Goal: Information Seeking & Learning: Understand process/instructions

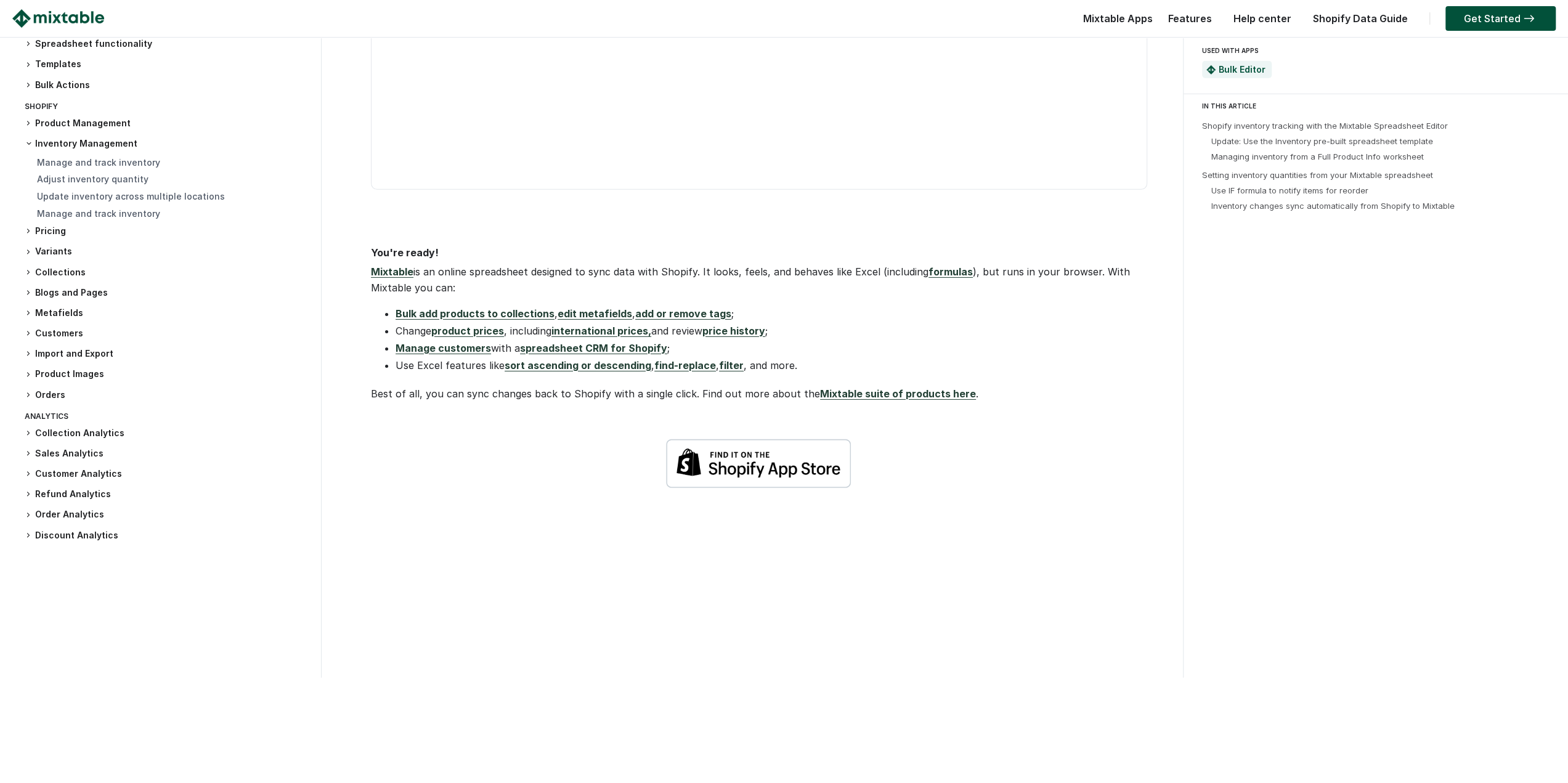
scroll to position [3838, 0]
drag, startPoint x: 1279, startPoint y: 371, endPoint x: 1278, endPoint y: 389, distance: 18.0
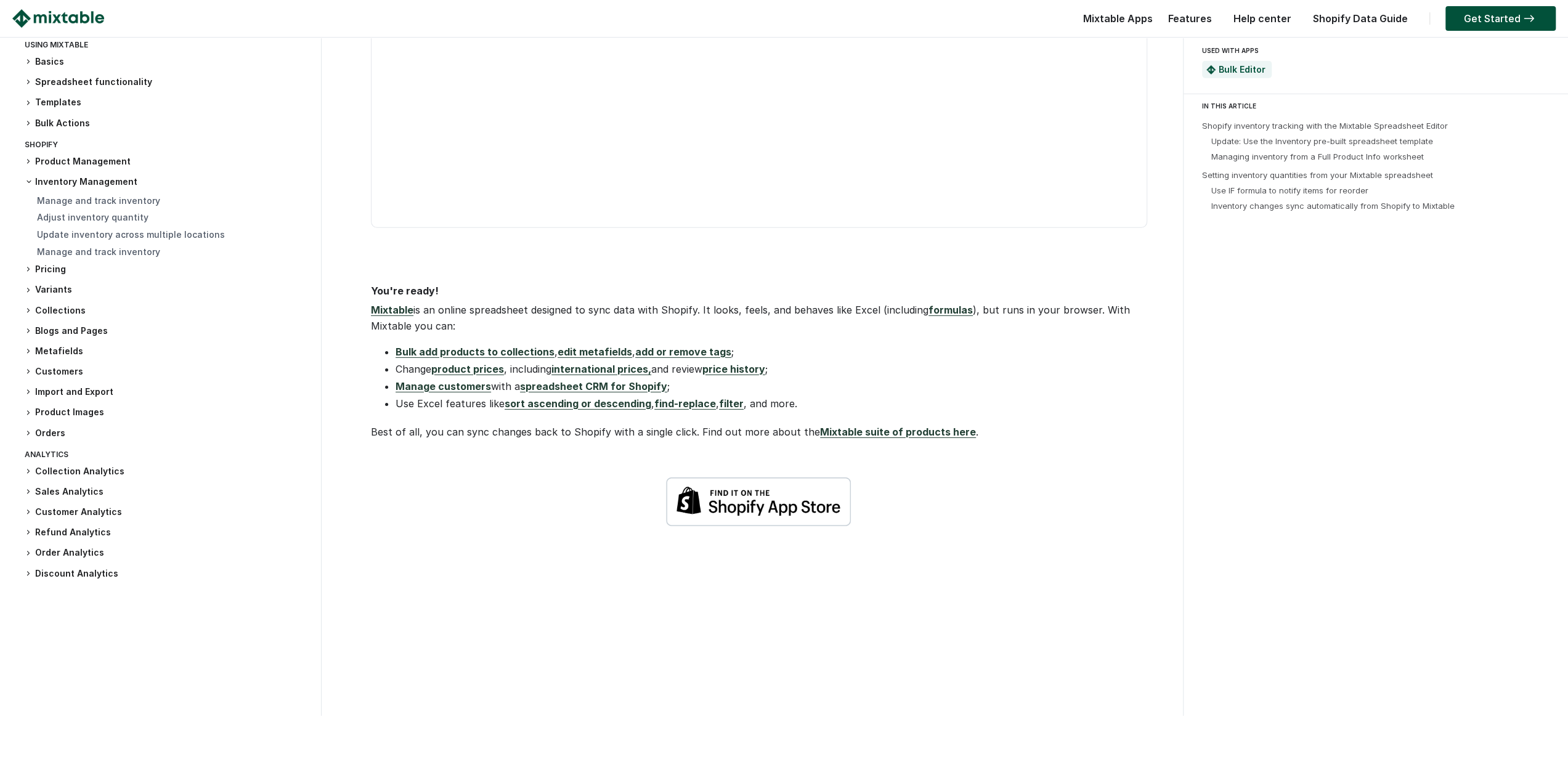
scroll to position [3741, 0]
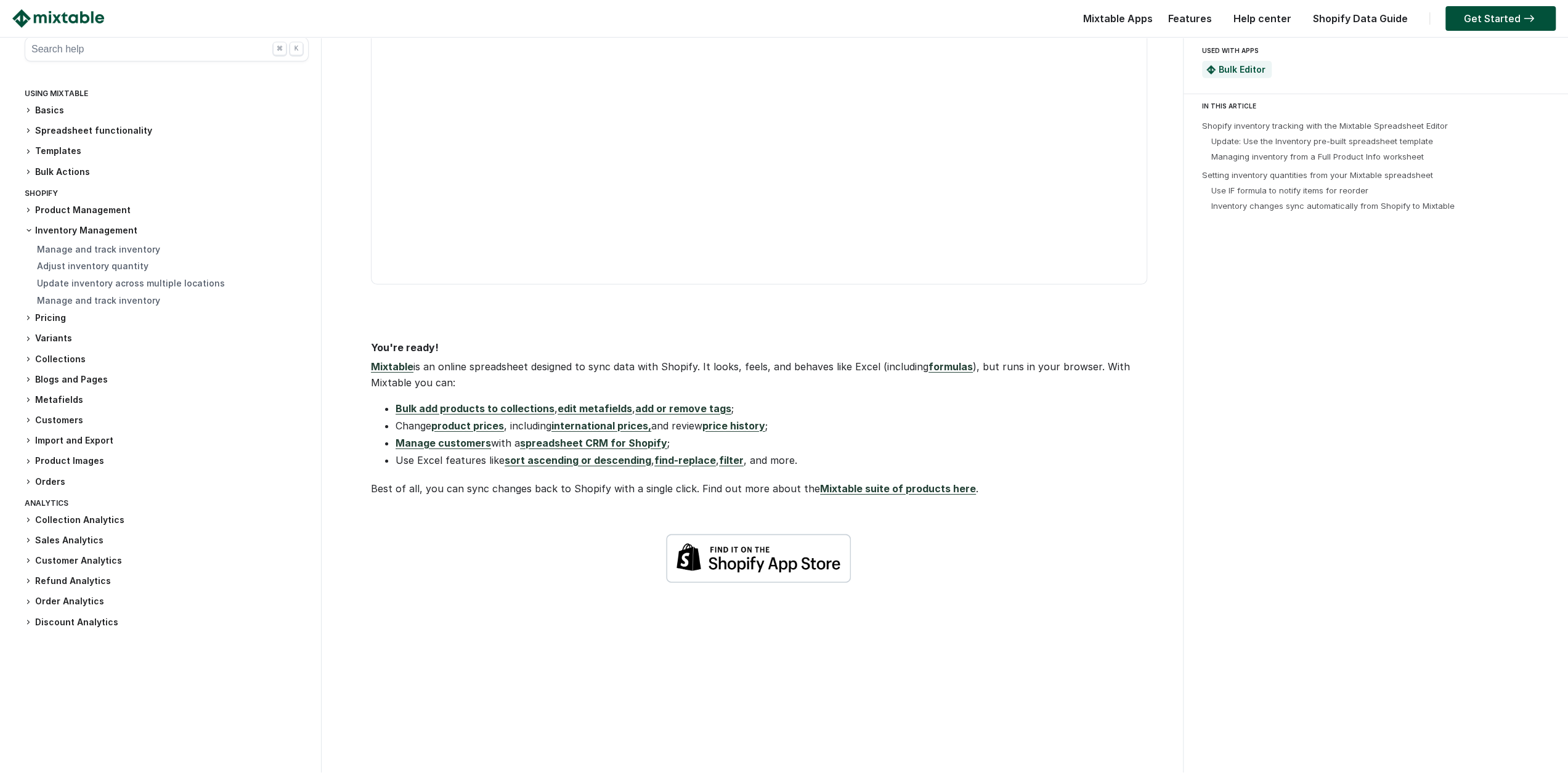
drag, startPoint x: 764, startPoint y: 596, endPoint x: 764, endPoint y: 525, distance: 71.0
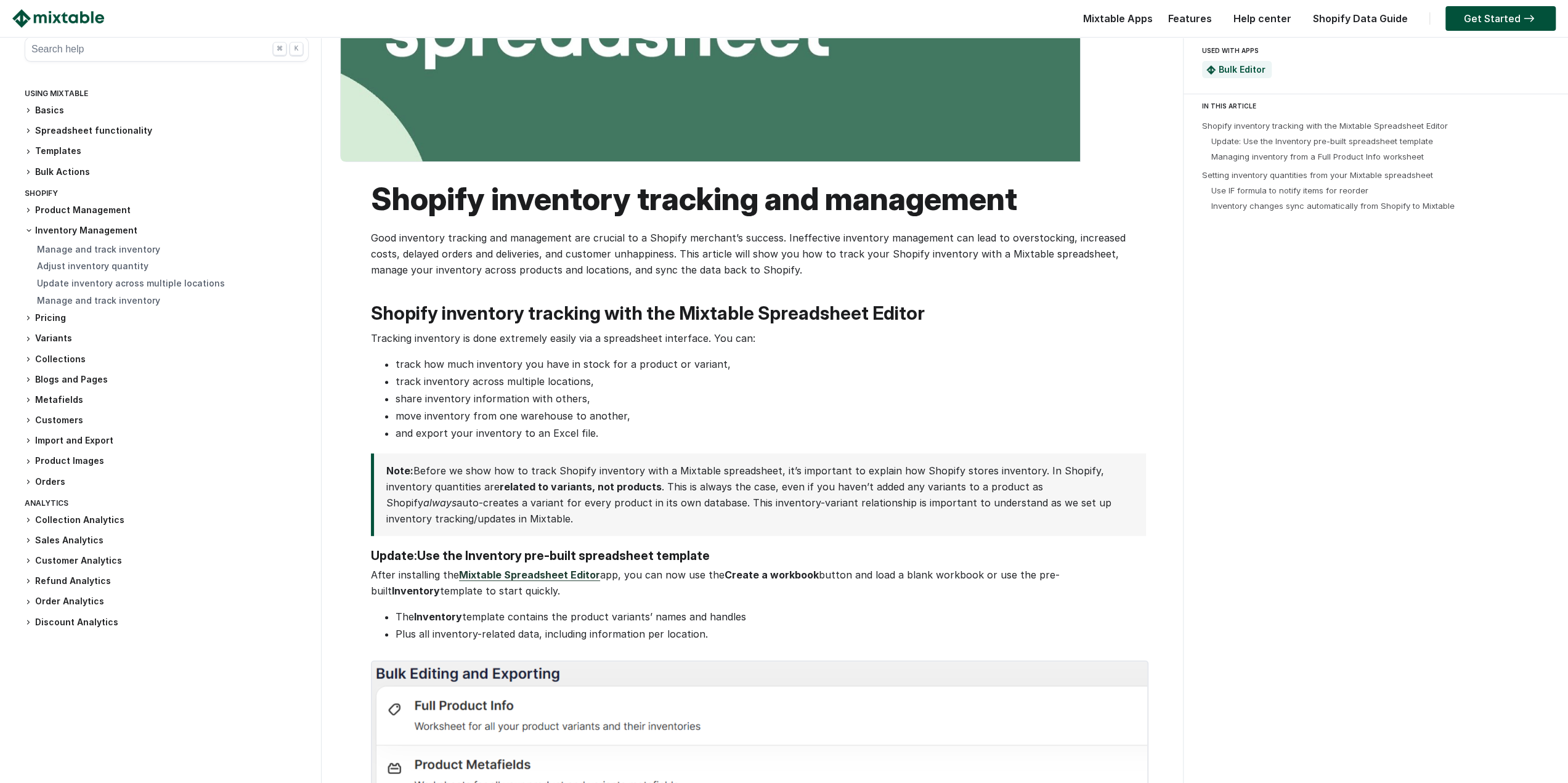
drag, startPoint x: 808, startPoint y: 621, endPoint x: 808, endPoint y: 413, distance: 208.0
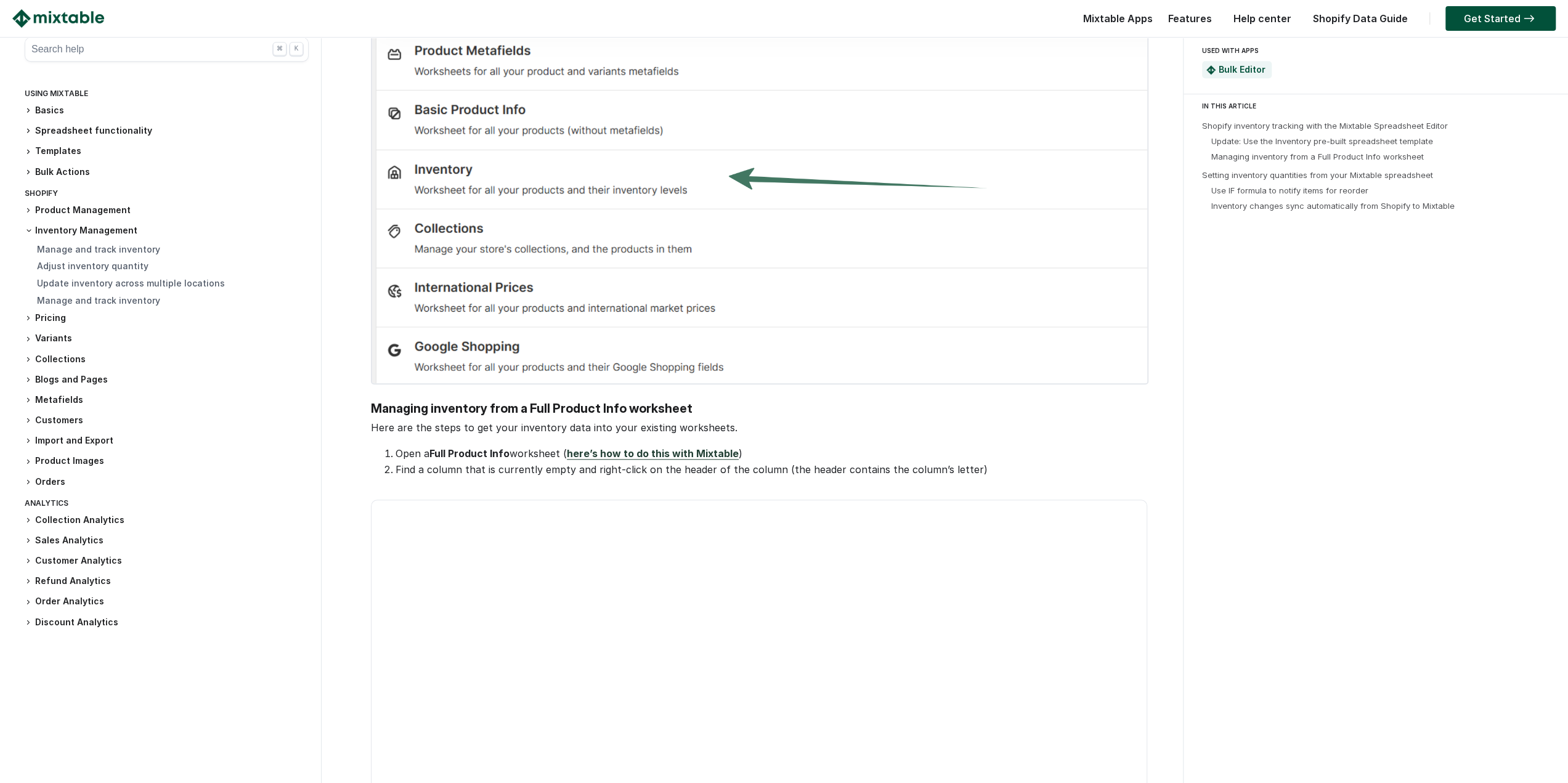
drag, startPoint x: 303, startPoint y: 451, endPoint x: 309, endPoint y: 628, distance: 177.1
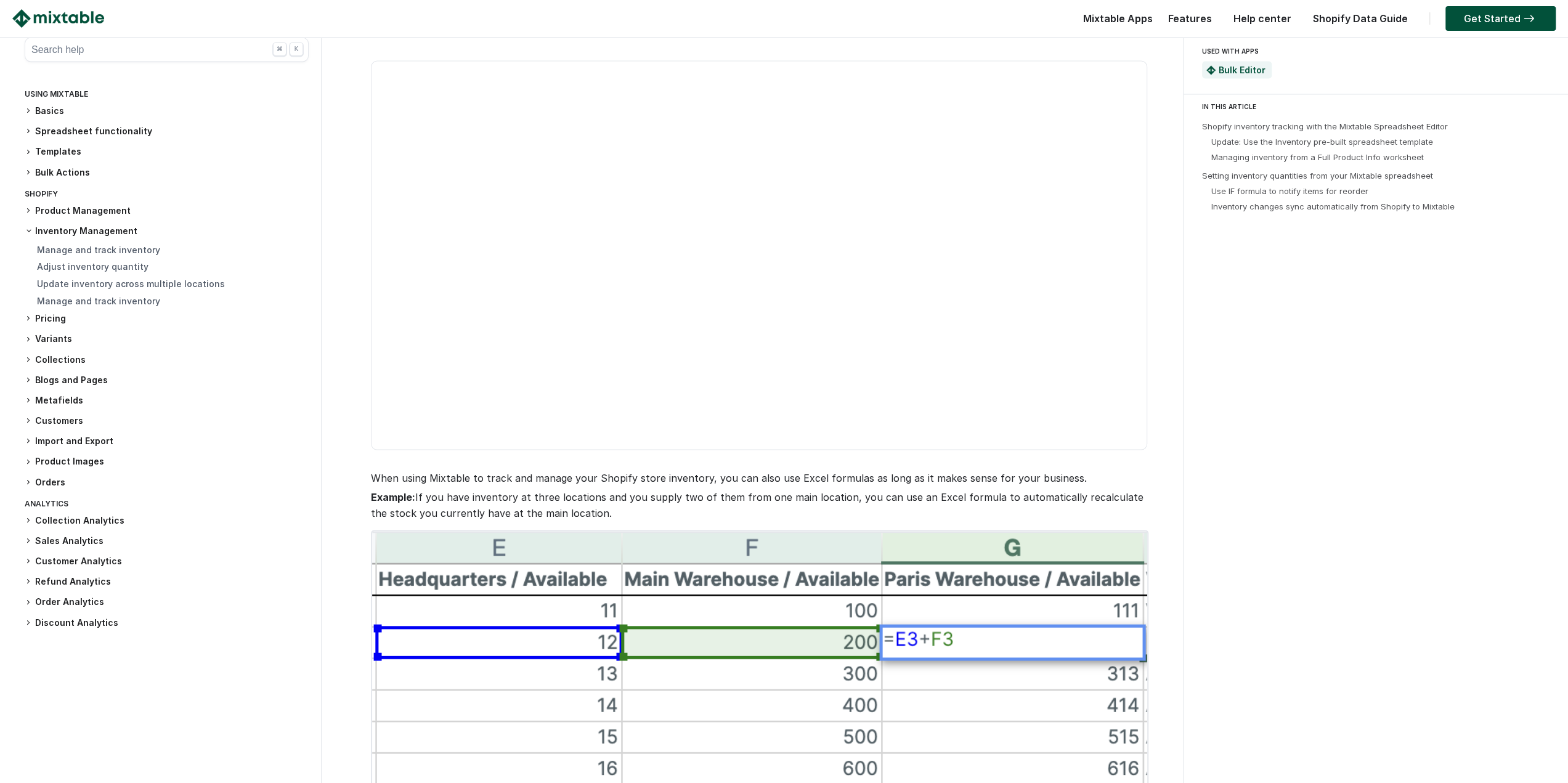
drag, startPoint x: 345, startPoint y: 397, endPoint x: 358, endPoint y: 583, distance: 186.5
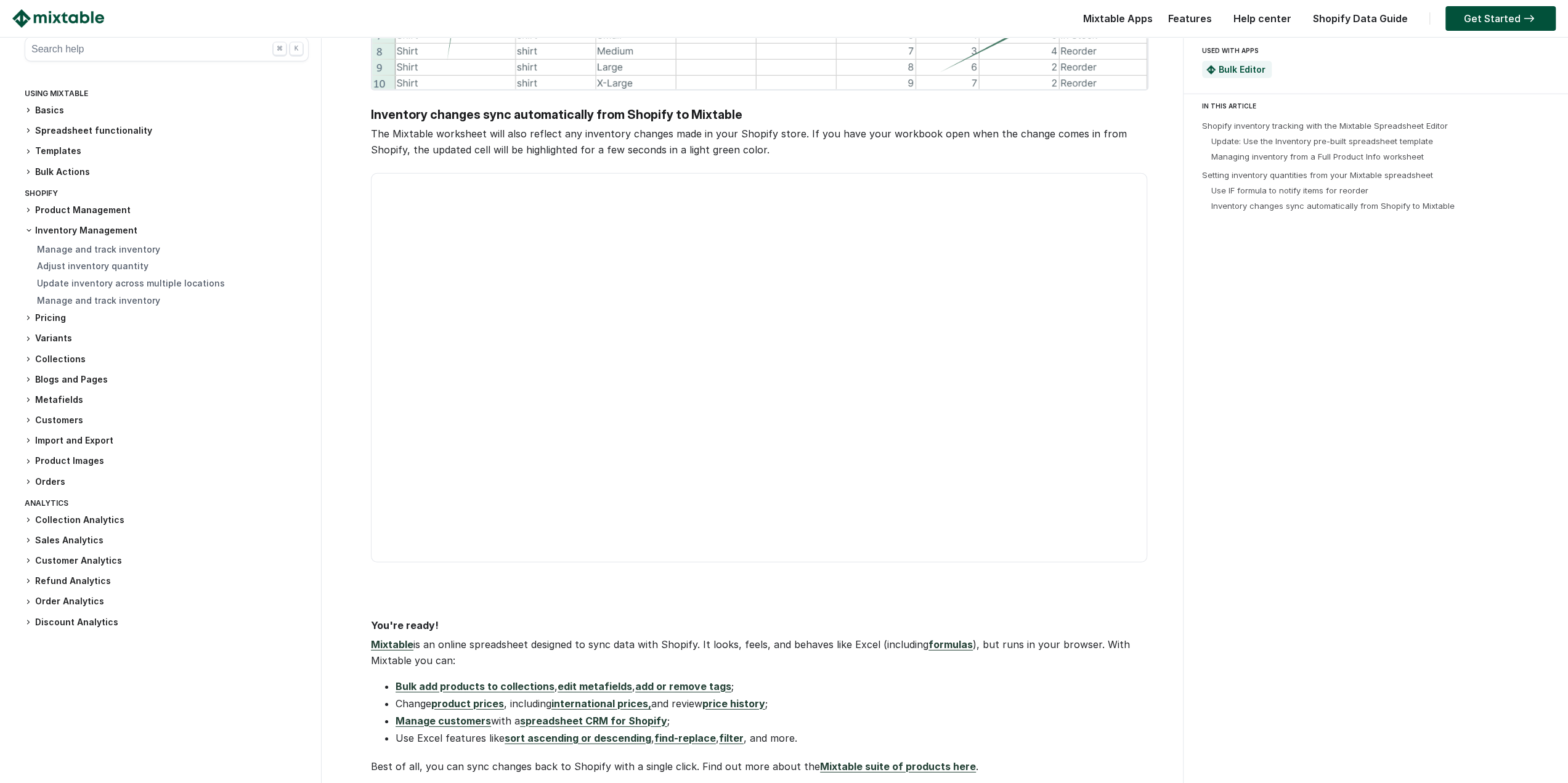
drag, startPoint x: 360, startPoint y: 398, endPoint x: 358, endPoint y: 572, distance: 174.0
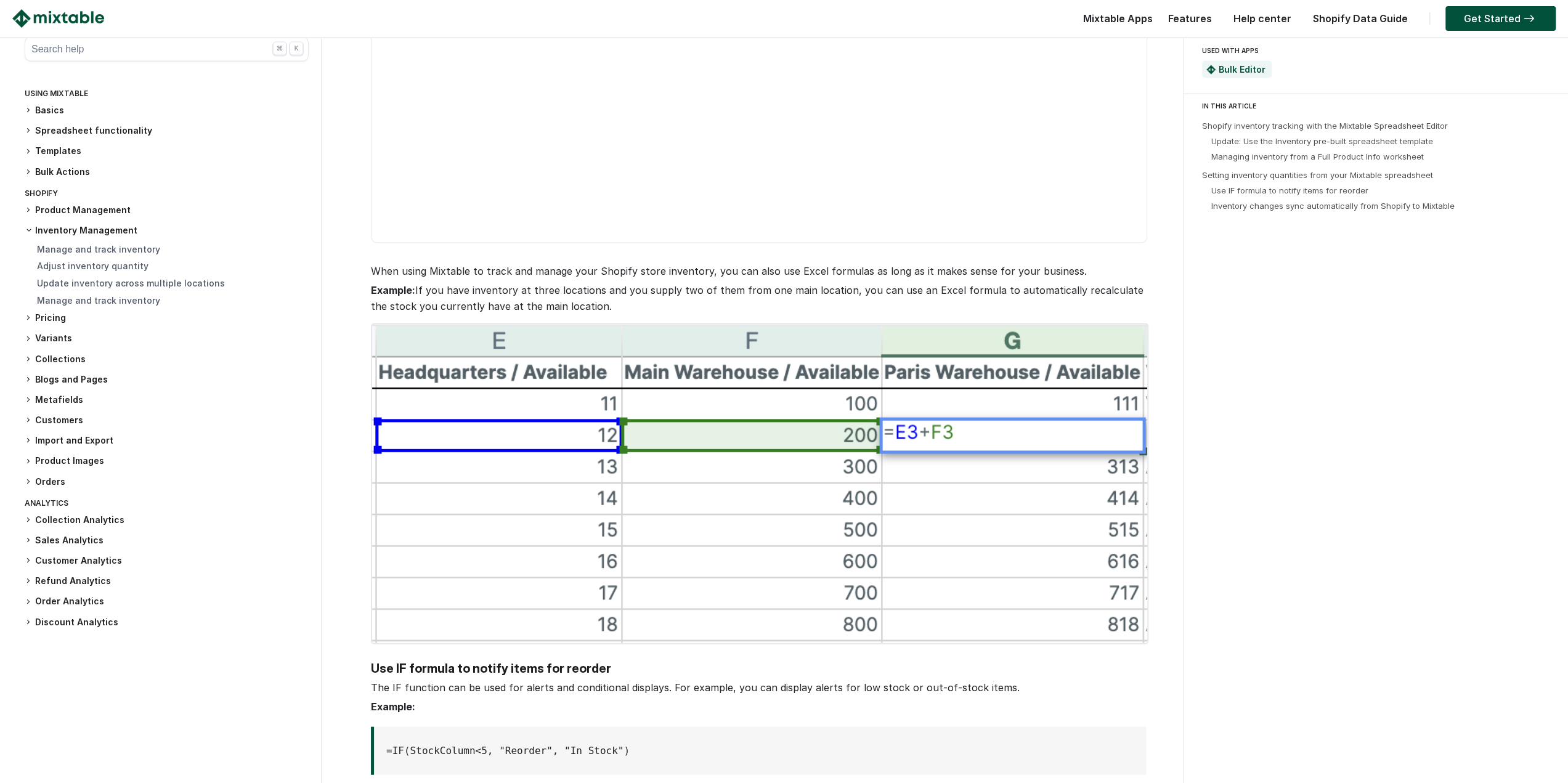
drag, startPoint x: 358, startPoint y: 572, endPoint x: 424, endPoint y: 166, distance: 411.3
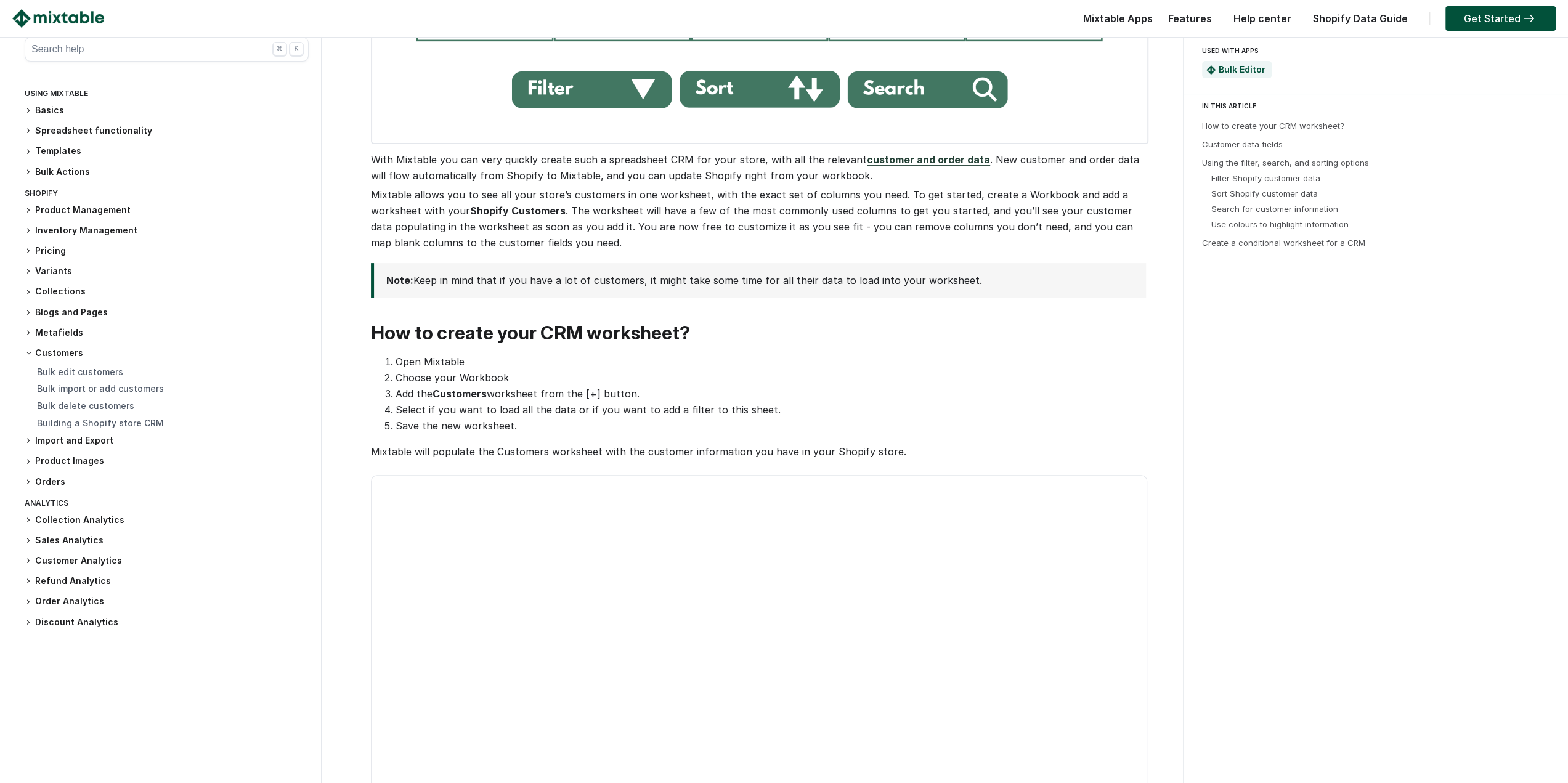
drag, startPoint x: 338, startPoint y: 245, endPoint x: 344, endPoint y: 364, distance: 119.2
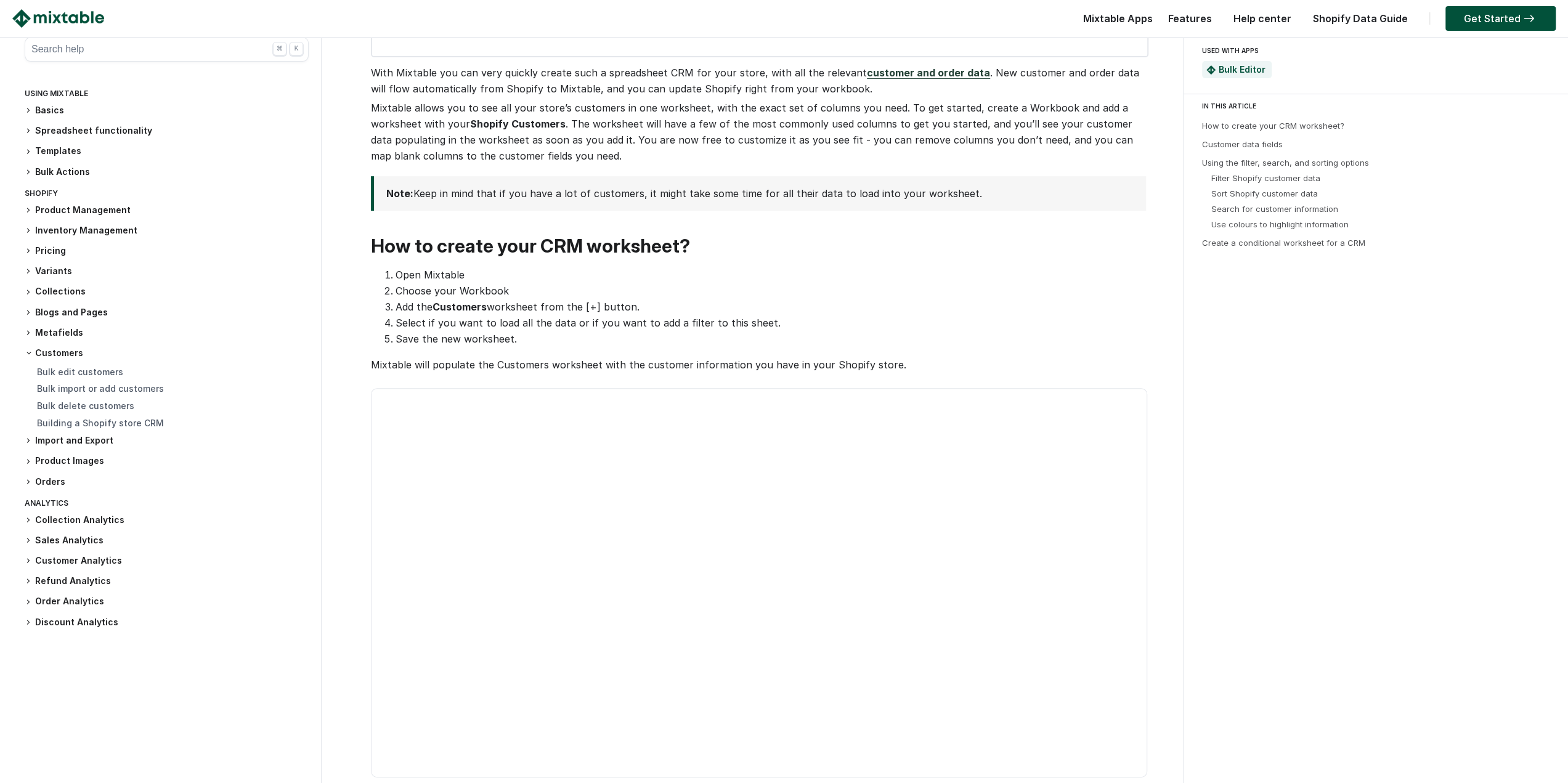
drag, startPoint x: 344, startPoint y: 324, endPoint x: 344, endPoint y: 346, distance: 22.0
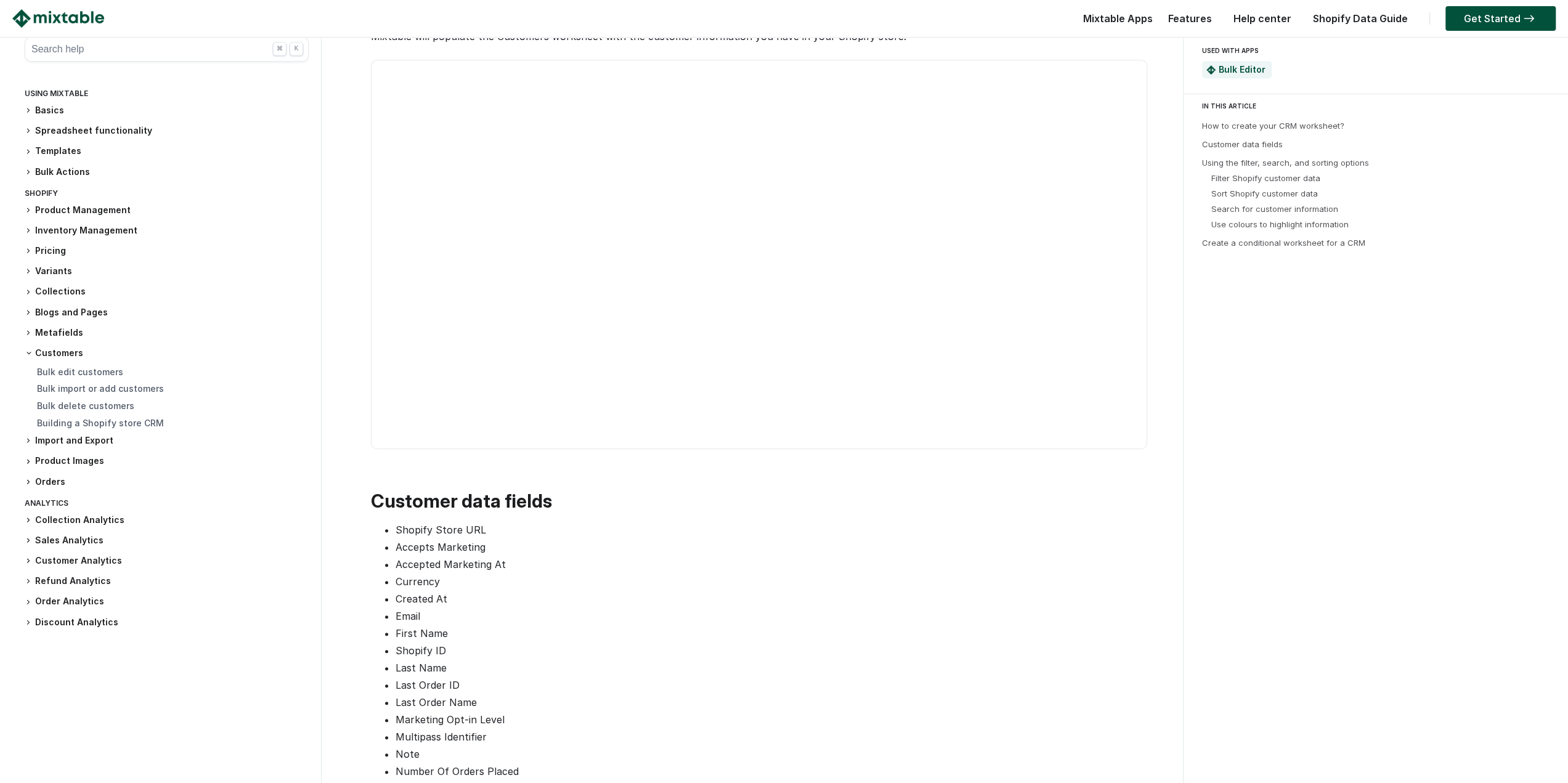
drag, startPoint x: 344, startPoint y: 346, endPoint x: 339, endPoint y: 468, distance: 122.1
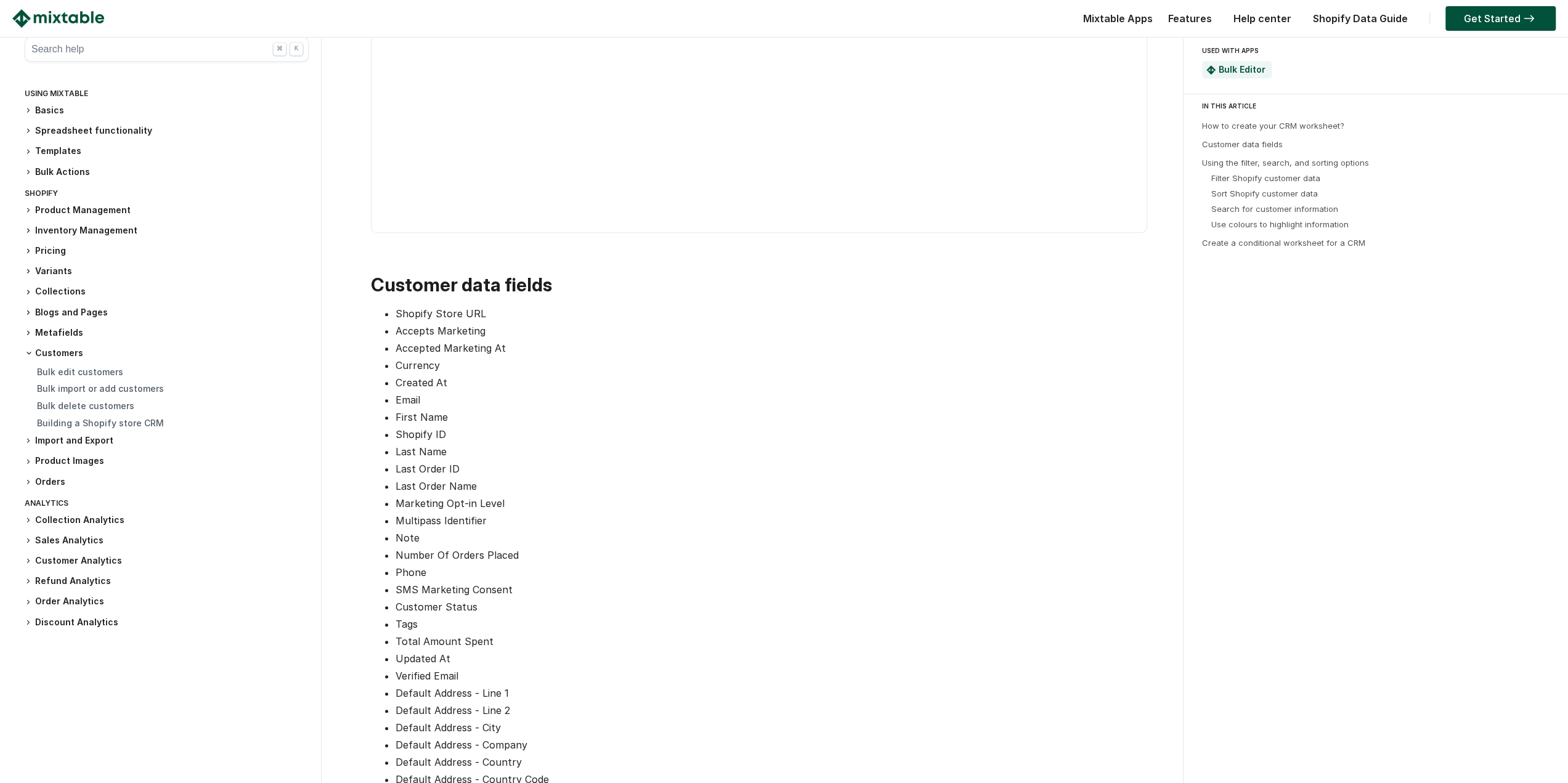
drag, startPoint x: 343, startPoint y: 394, endPoint x: 343, endPoint y: 418, distance: 24.0
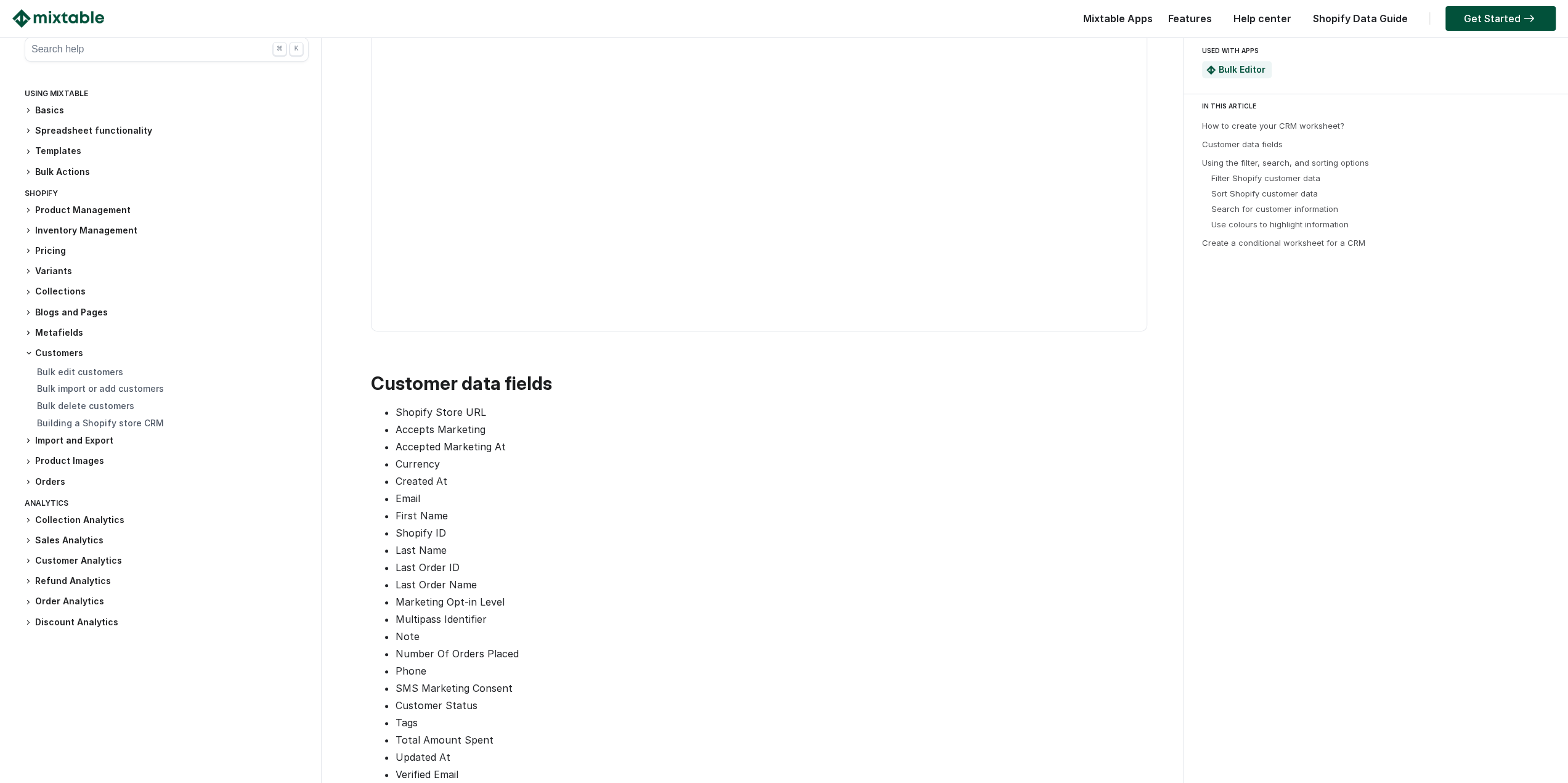
scroll to position [670, 0]
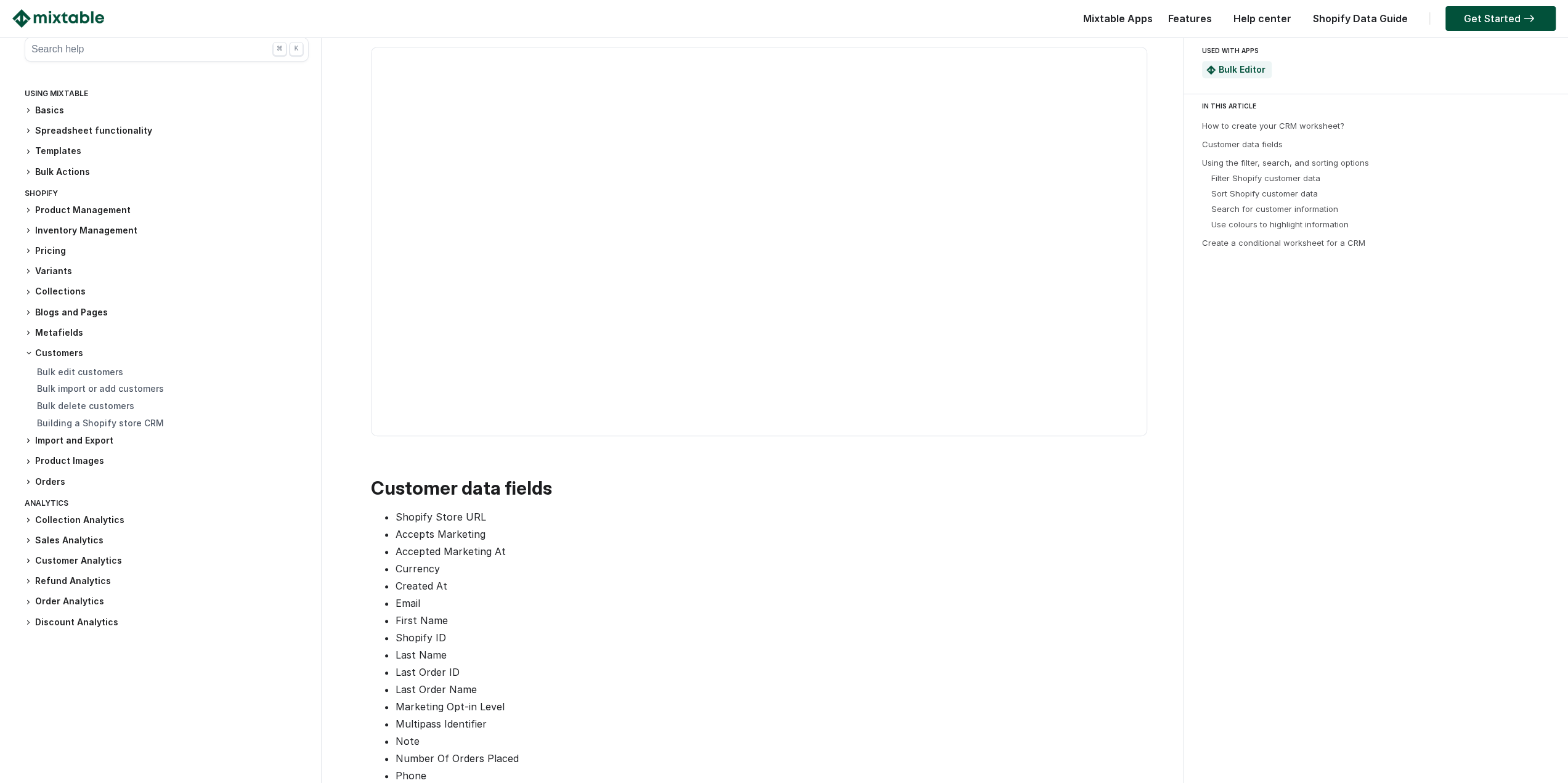
drag, startPoint x: 343, startPoint y: 418, endPoint x: 335, endPoint y: 329, distance: 89.4
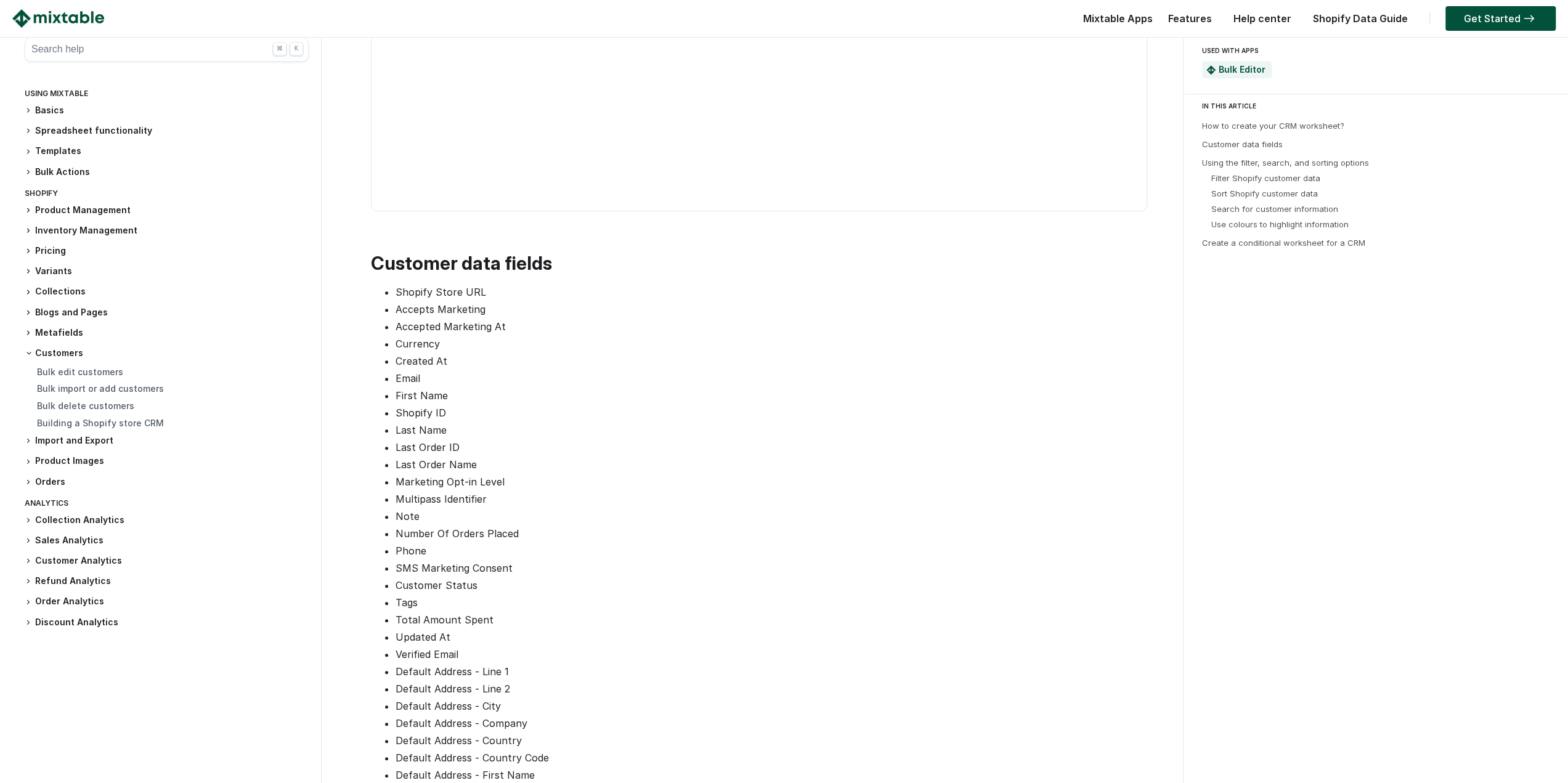
drag, startPoint x: 335, startPoint y: 329, endPoint x: 333, endPoint y: 436, distance: 107.0
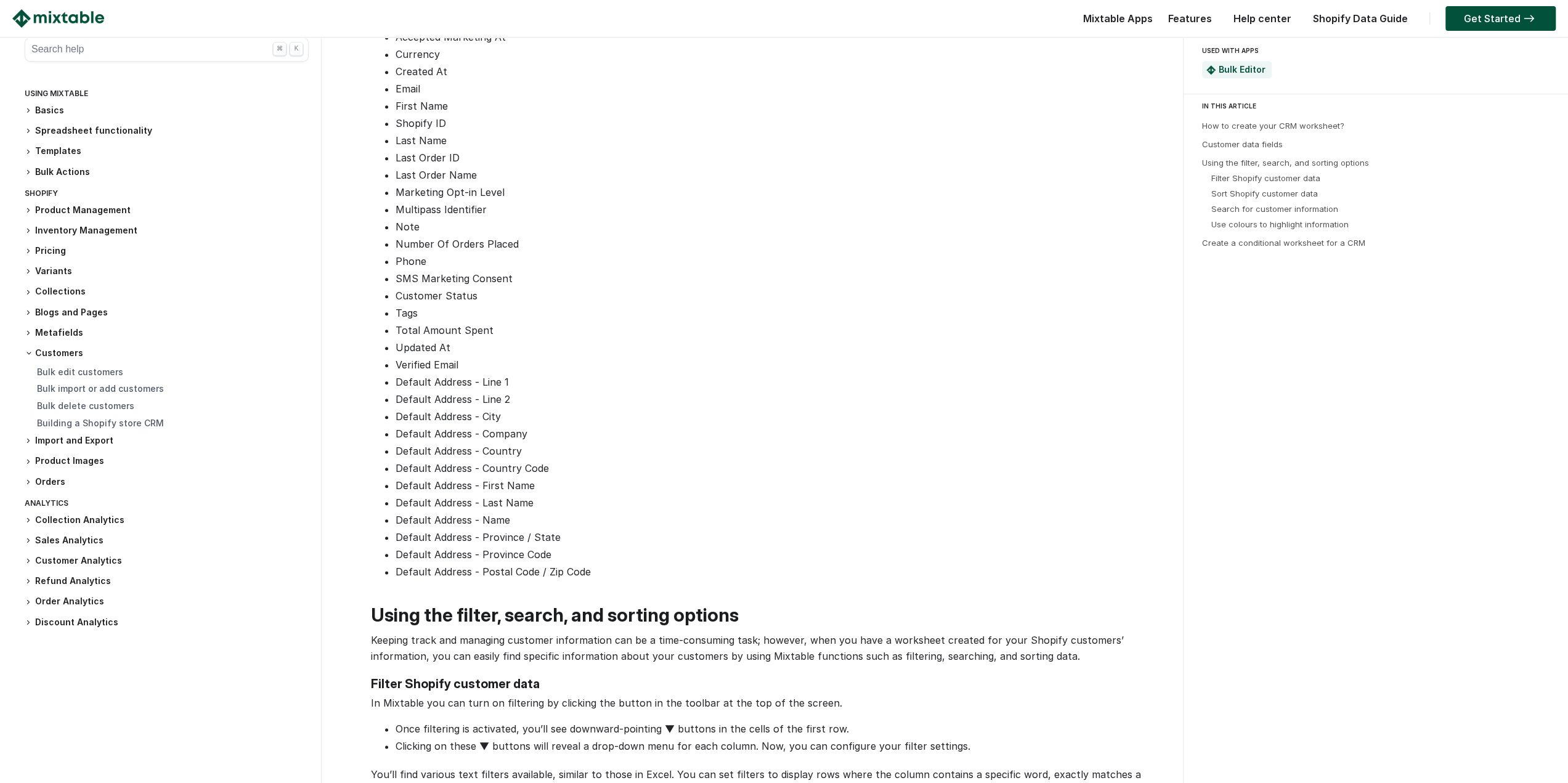
drag, startPoint x: 338, startPoint y: 390, endPoint x: 338, endPoint y: 481, distance: 91.0
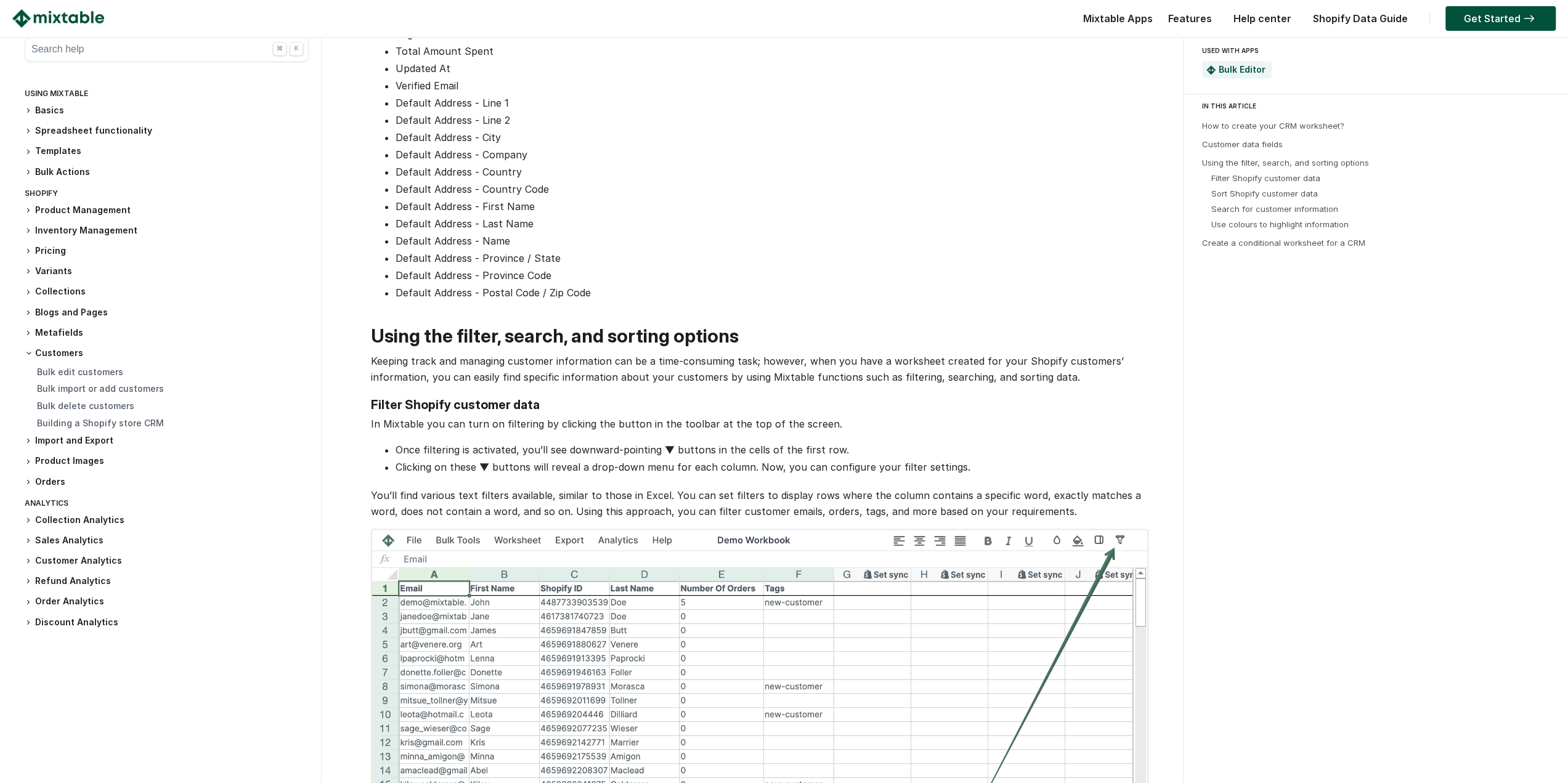
drag, startPoint x: 339, startPoint y: 441, endPoint x: 340, endPoint y: 529, distance: 88.0
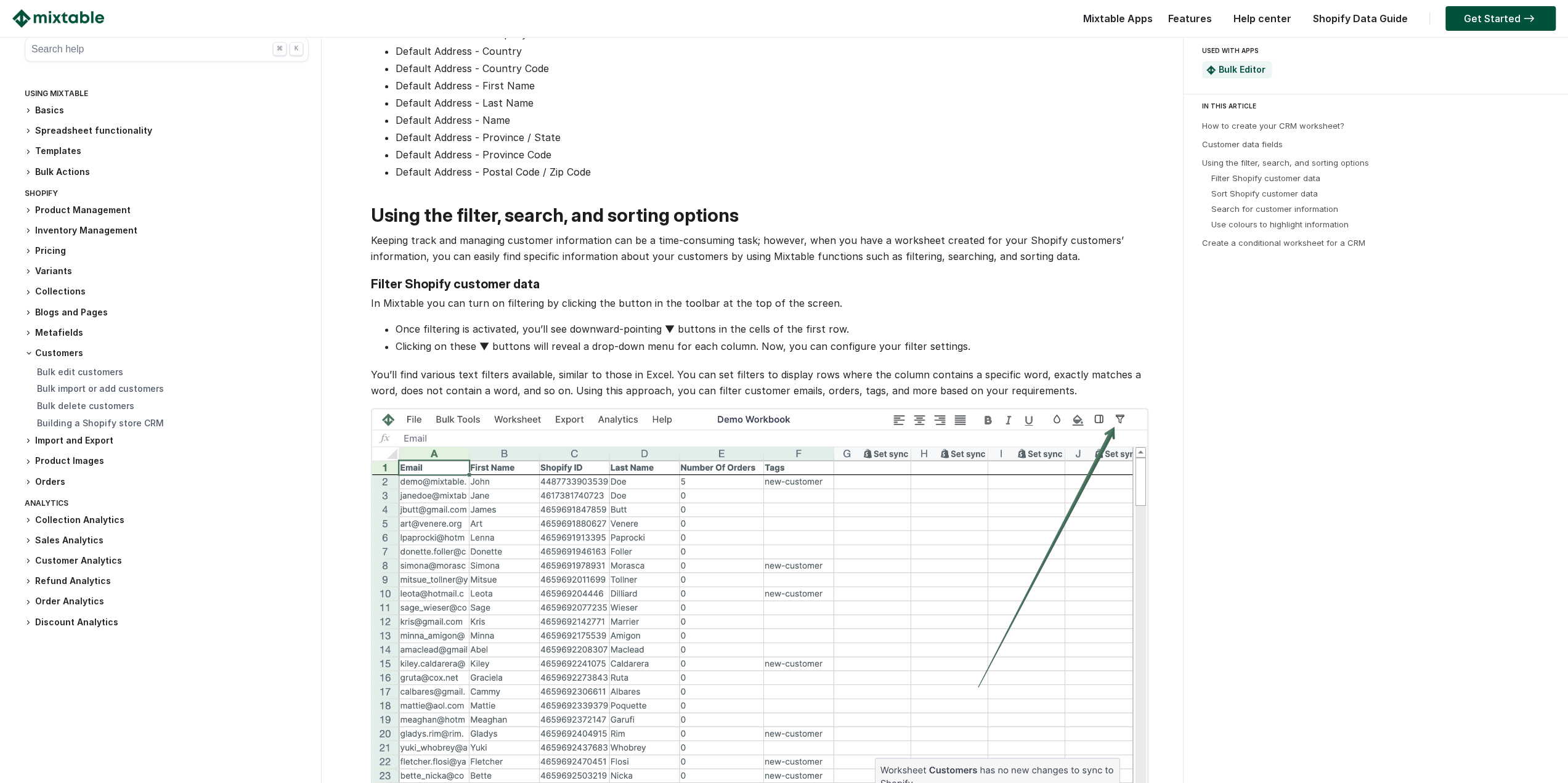
drag, startPoint x: 344, startPoint y: 490, endPoint x: 343, endPoint y: 533, distance: 43.0
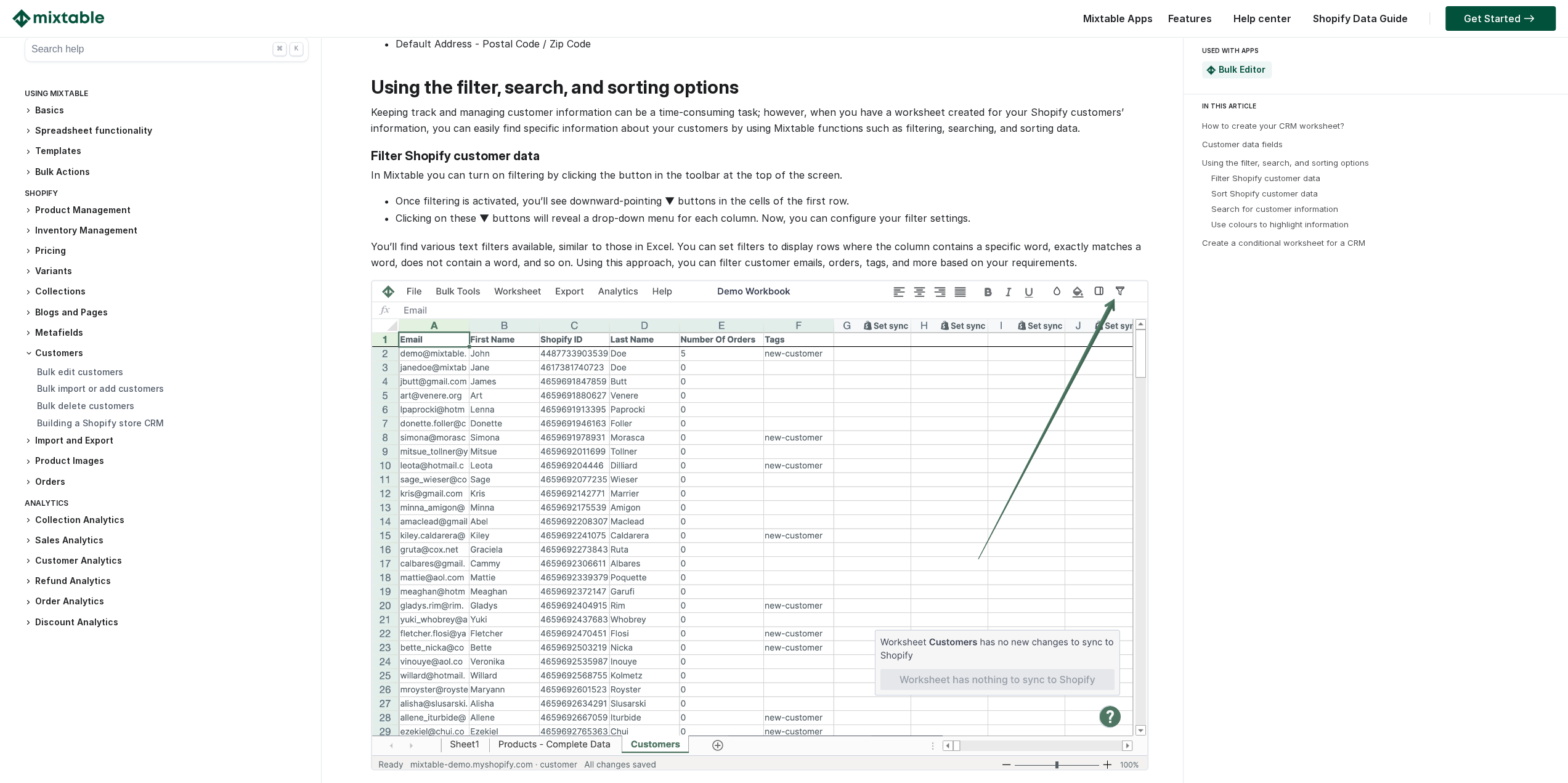
drag, startPoint x: 343, startPoint y: 503, endPoint x: 347, endPoint y: 579, distance: 76.1
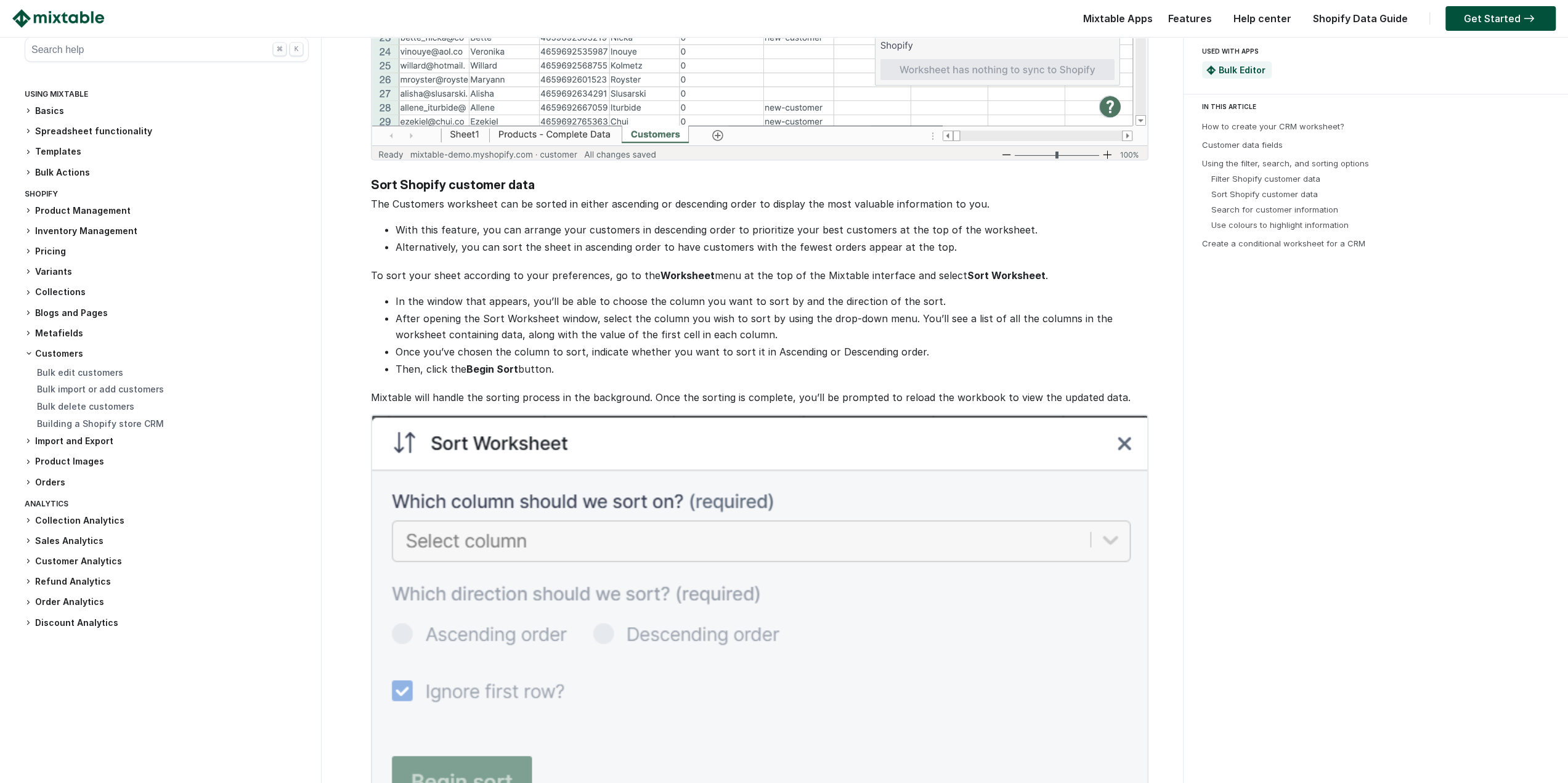
drag, startPoint x: 357, startPoint y: 477, endPoint x: 369, endPoint y: 589, distance: 112.6
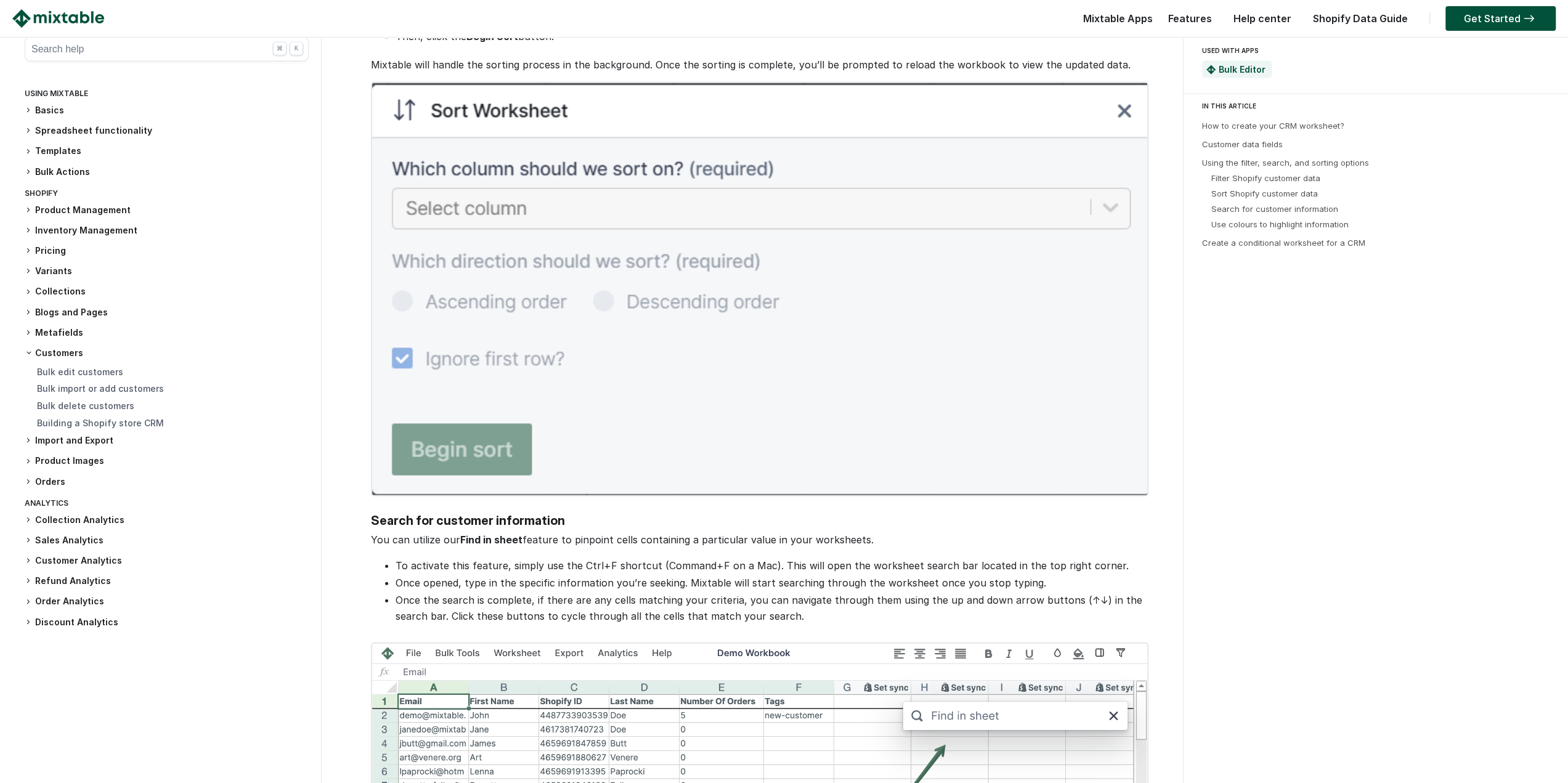
drag, startPoint x: 365, startPoint y: 399, endPoint x: 353, endPoint y: 514, distance: 115.6
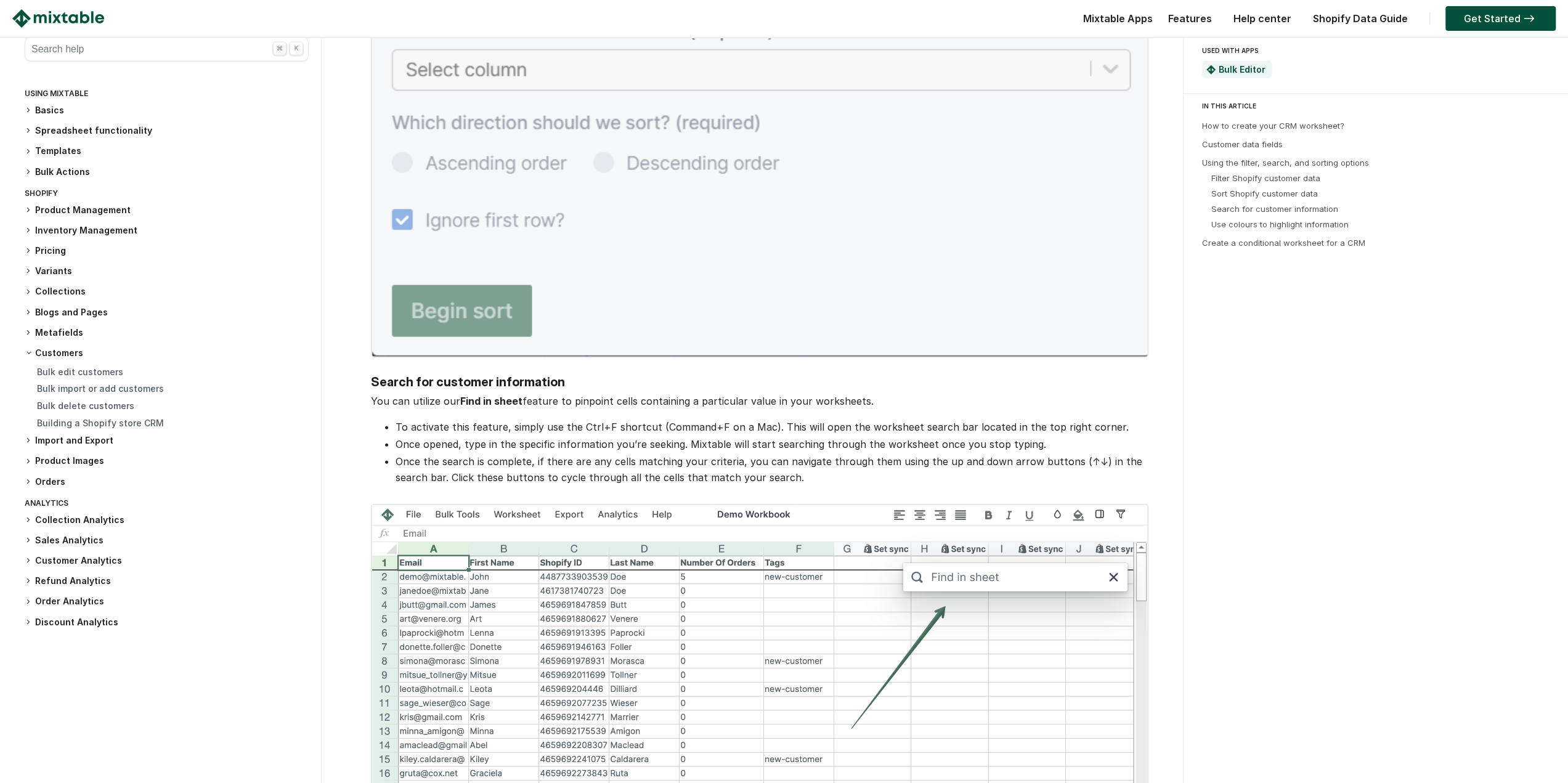
drag, startPoint x: 340, startPoint y: 396, endPoint x: 336, endPoint y: 457, distance: 61.1
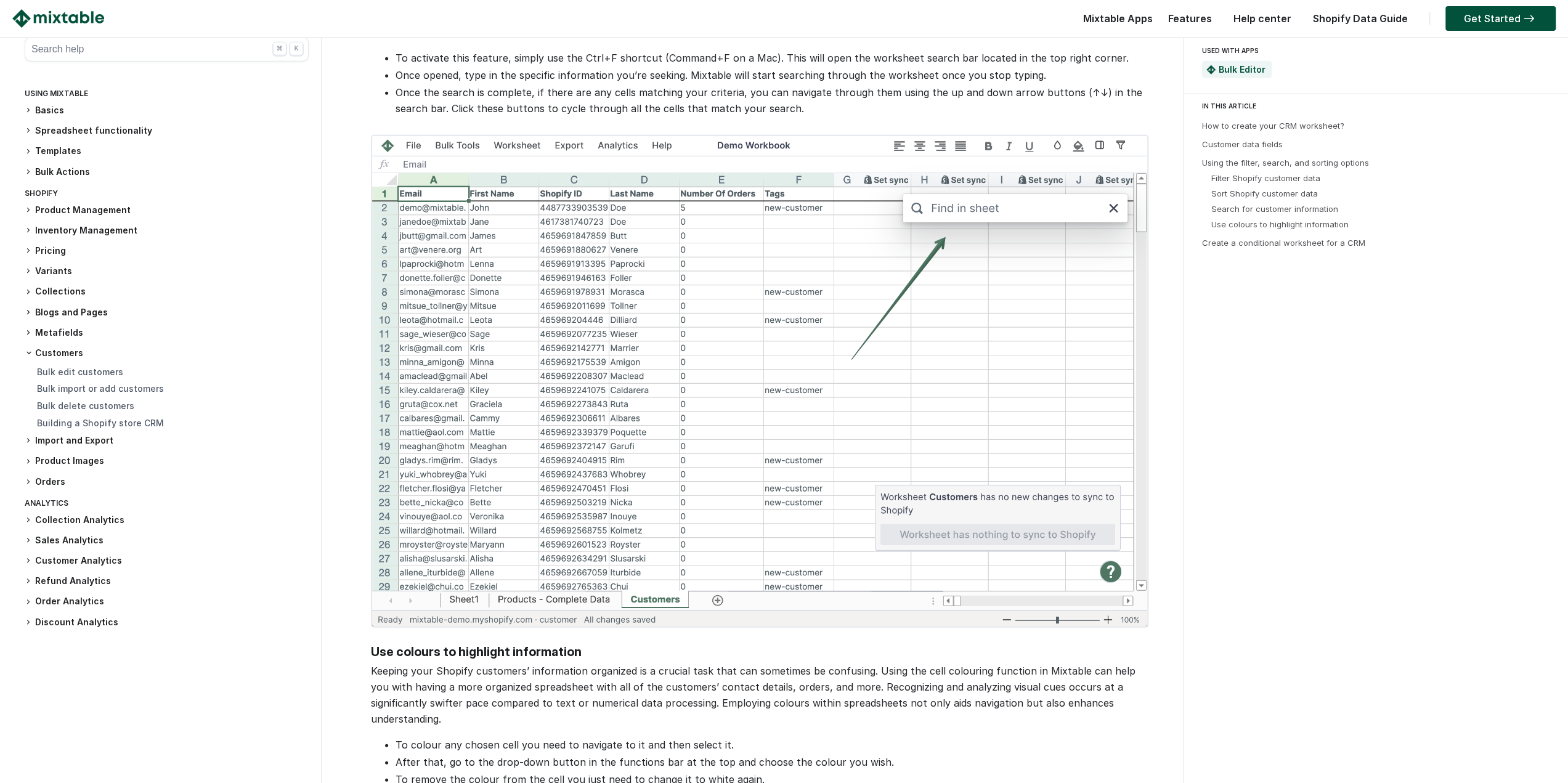
drag, startPoint x: 342, startPoint y: 422, endPoint x: 338, endPoint y: 502, distance: 80.1
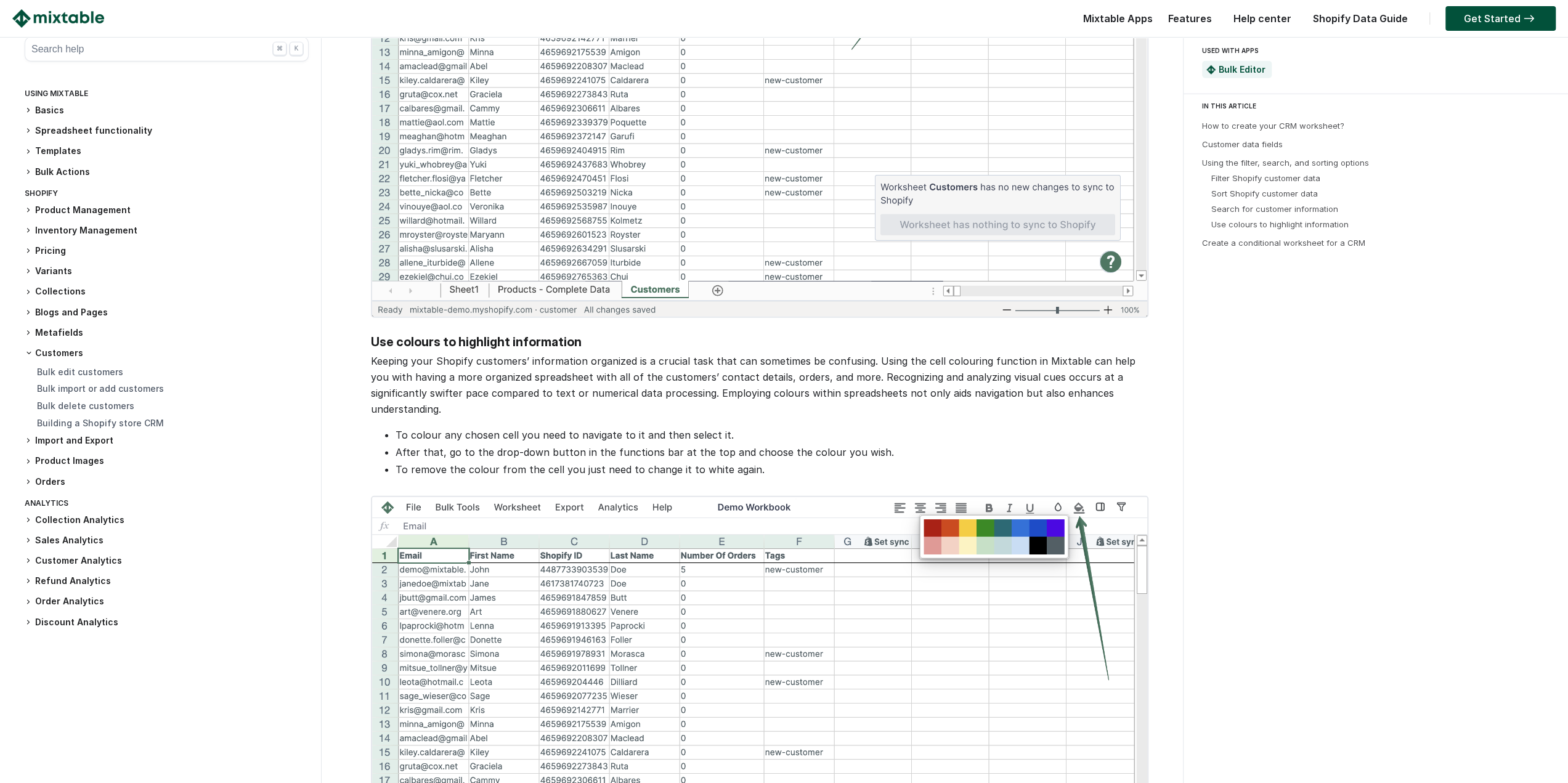
drag, startPoint x: 336, startPoint y: 384, endPoint x: 336, endPoint y: 507, distance: 123.0
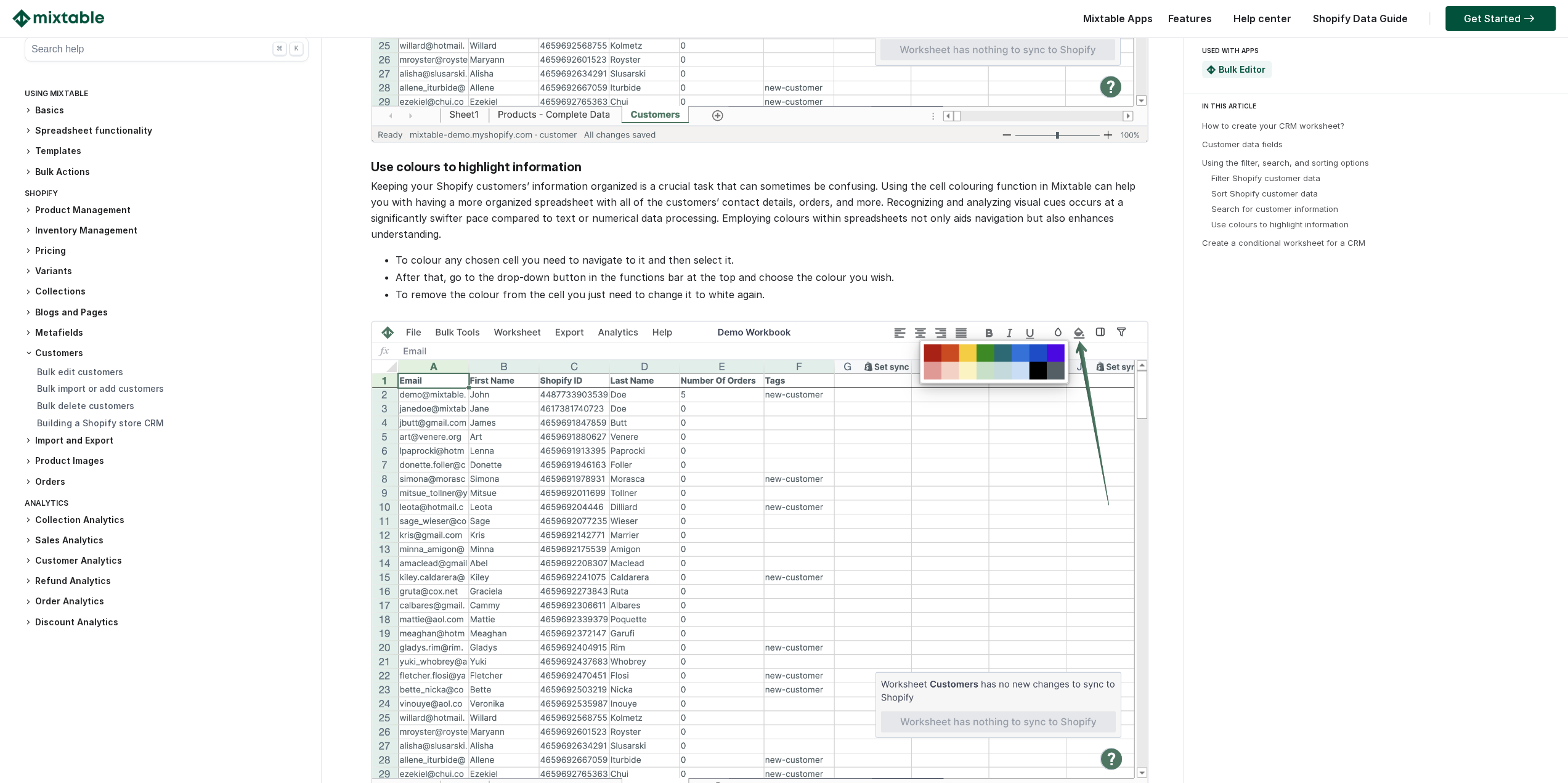
drag, startPoint x: 329, startPoint y: 358, endPoint x: 317, endPoint y: 471, distance: 113.6
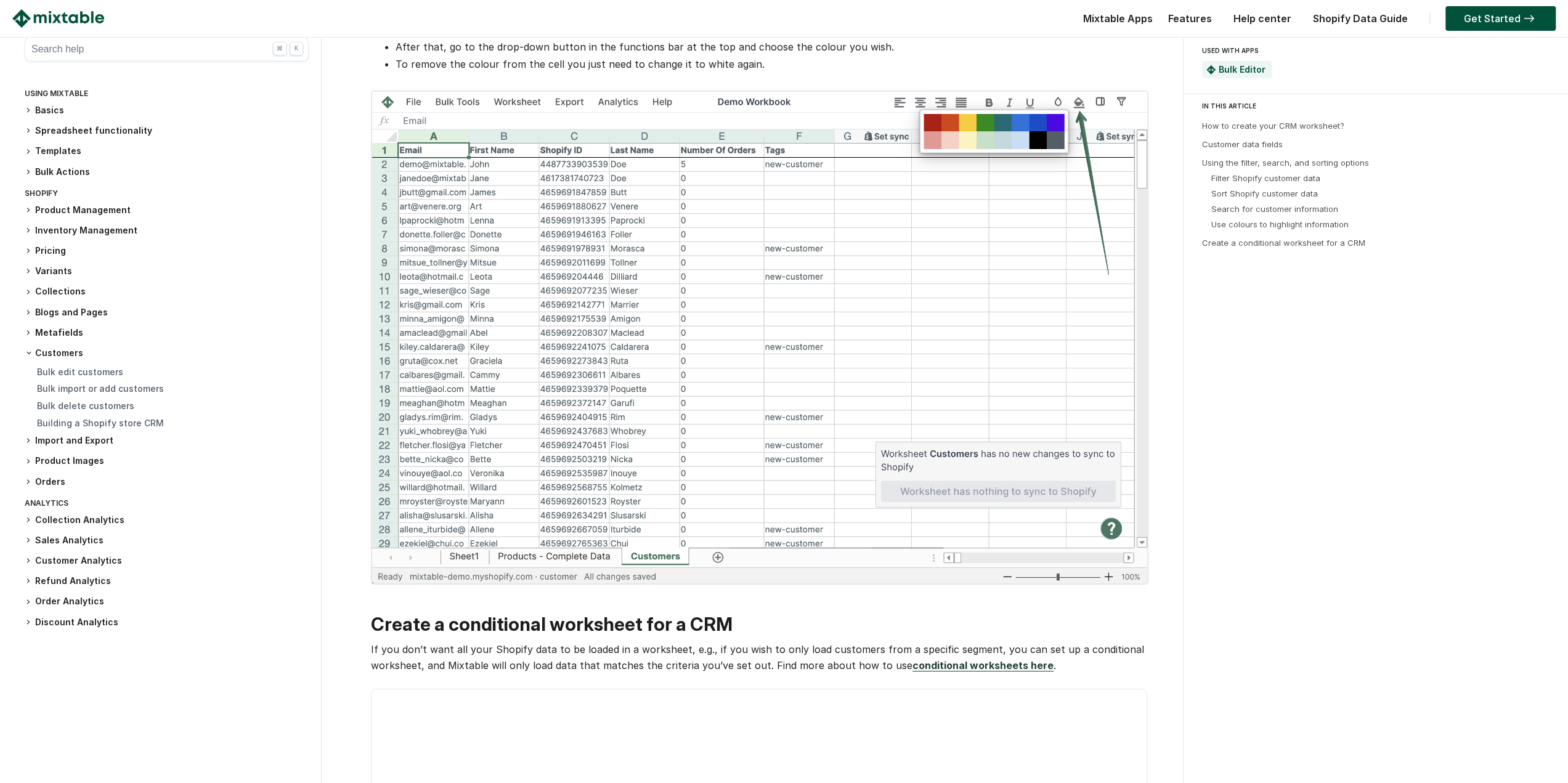
scroll to position [4026, 0]
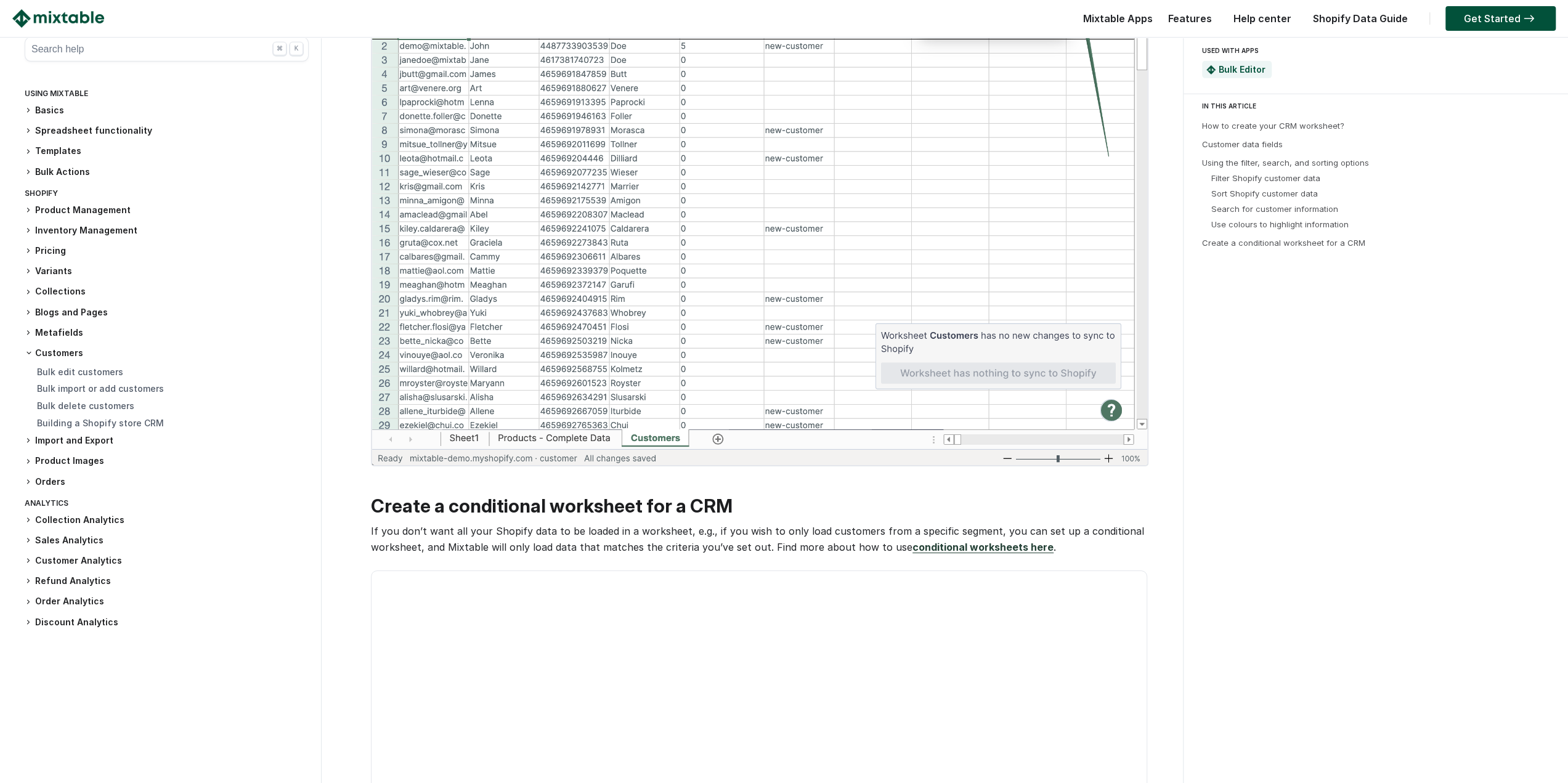
drag, startPoint x: 329, startPoint y: 295, endPoint x: 334, endPoint y: 402, distance: 107.1
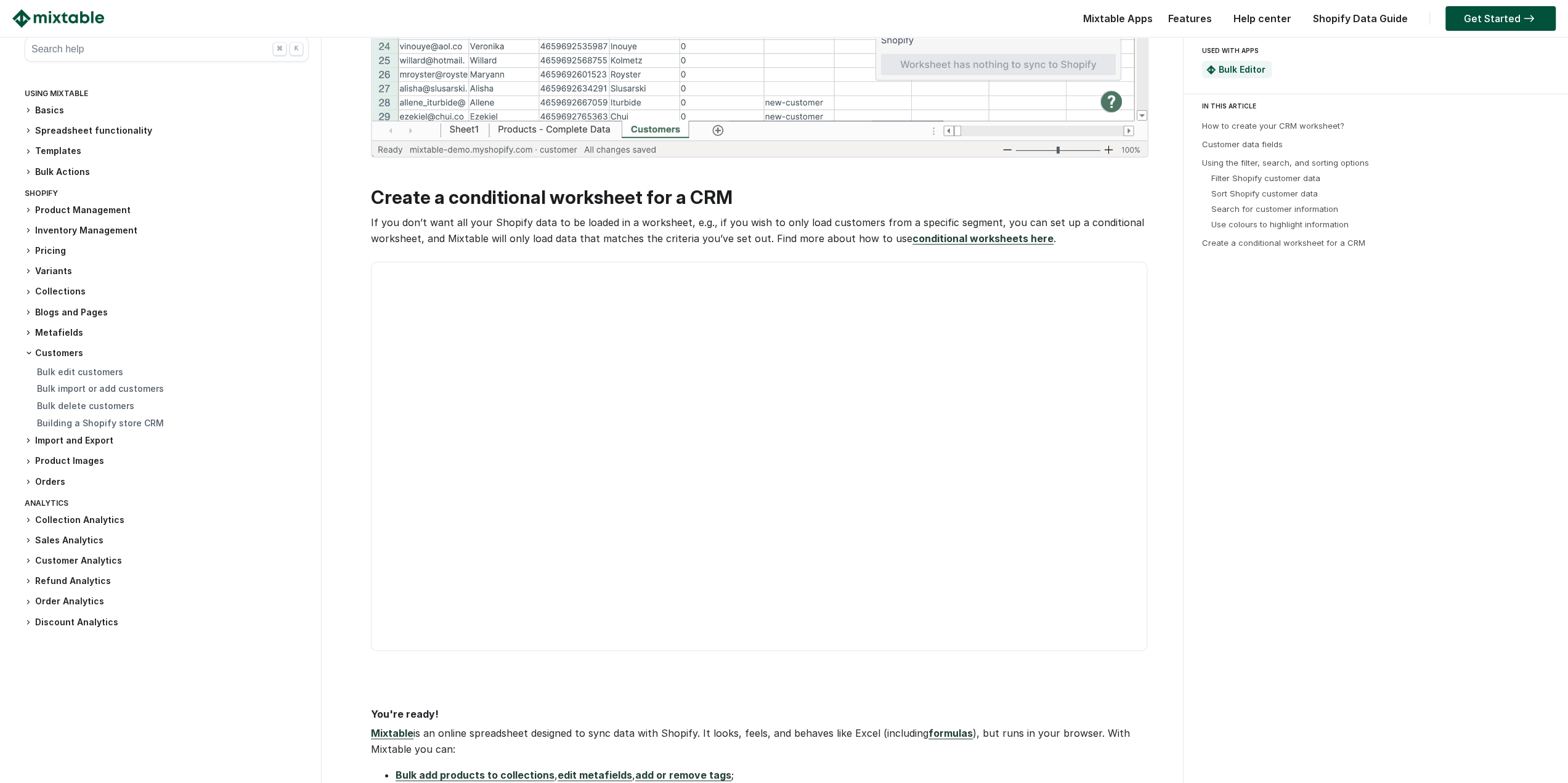
drag, startPoint x: 341, startPoint y: 379, endPoint x: 345, endPoint y: 485, distance: 106.1
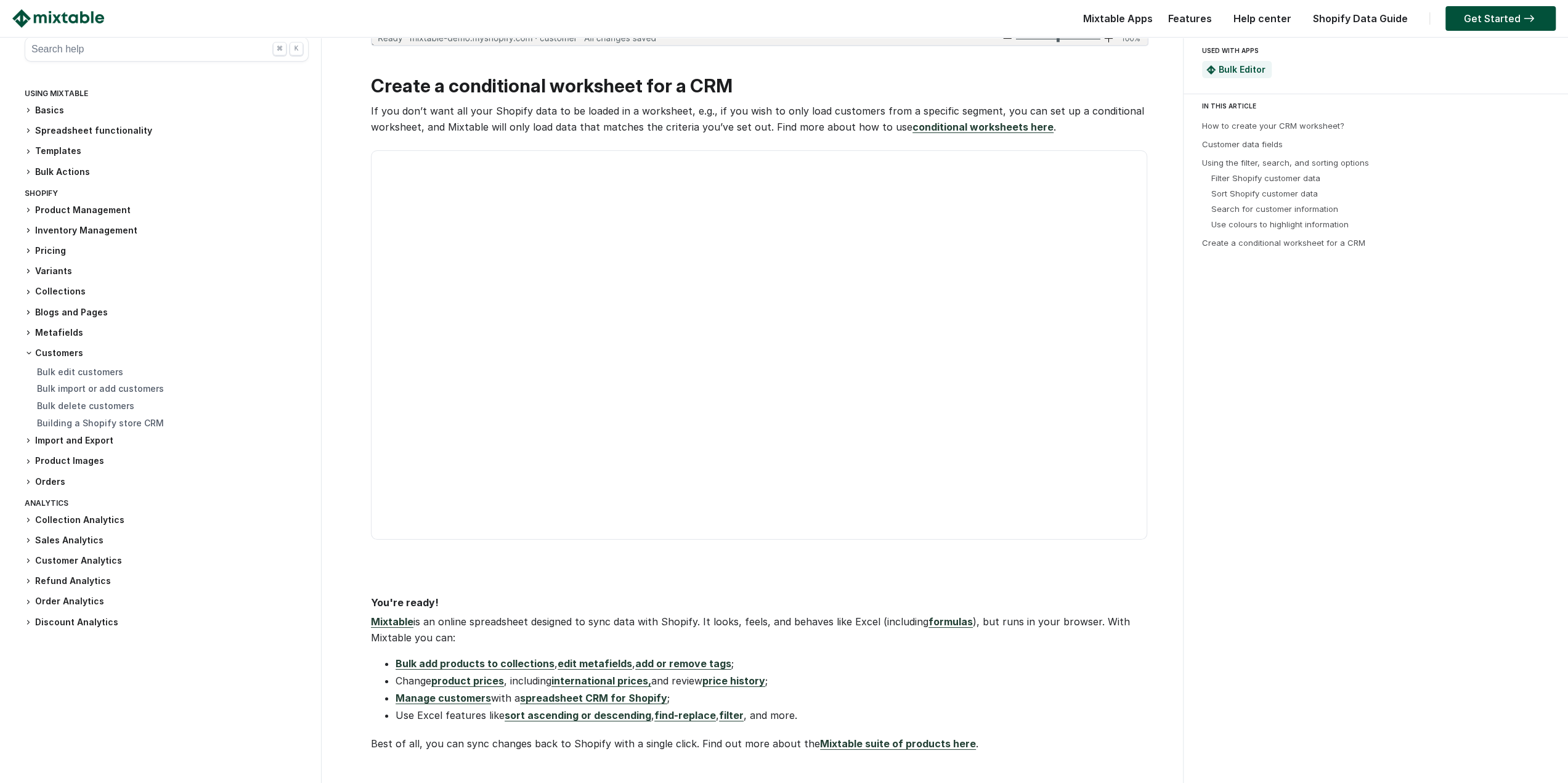
scroll to position [4444, 0]
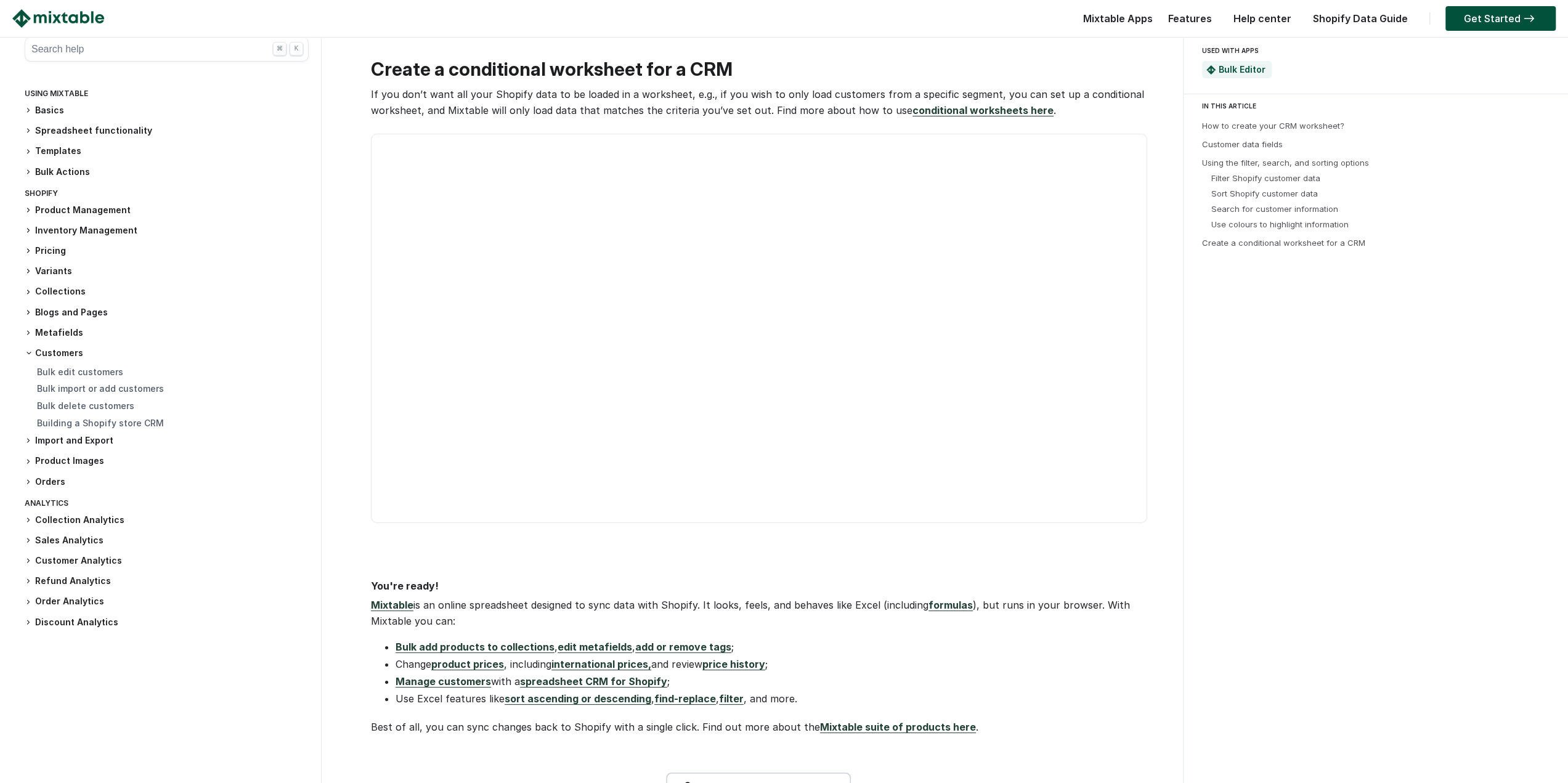
drag, startPoint x: 314, startPoint y: 245, endPoint x: 314, endPoint y: 298, distance: 53.0
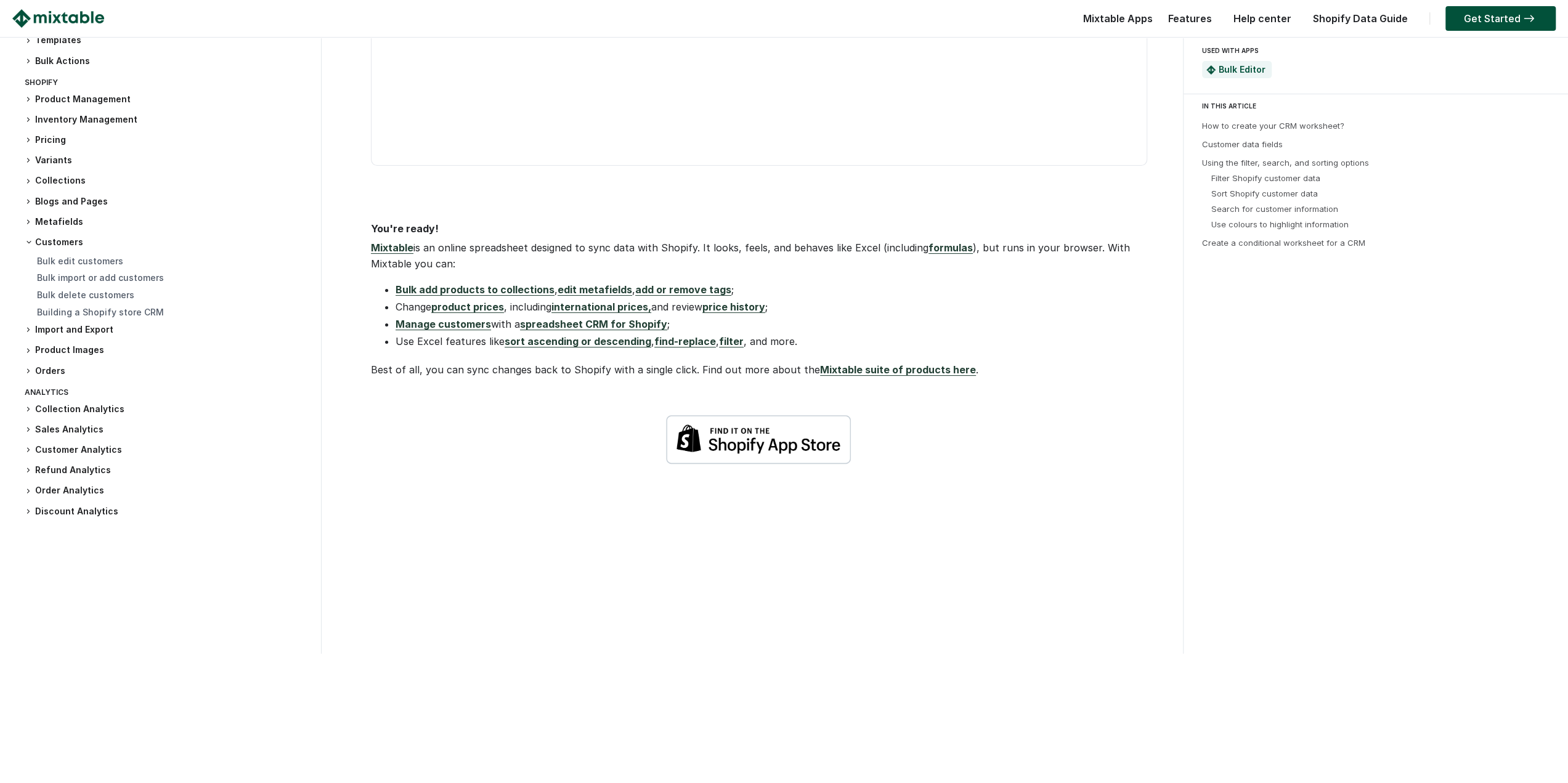
scroll to position [5003, 0]
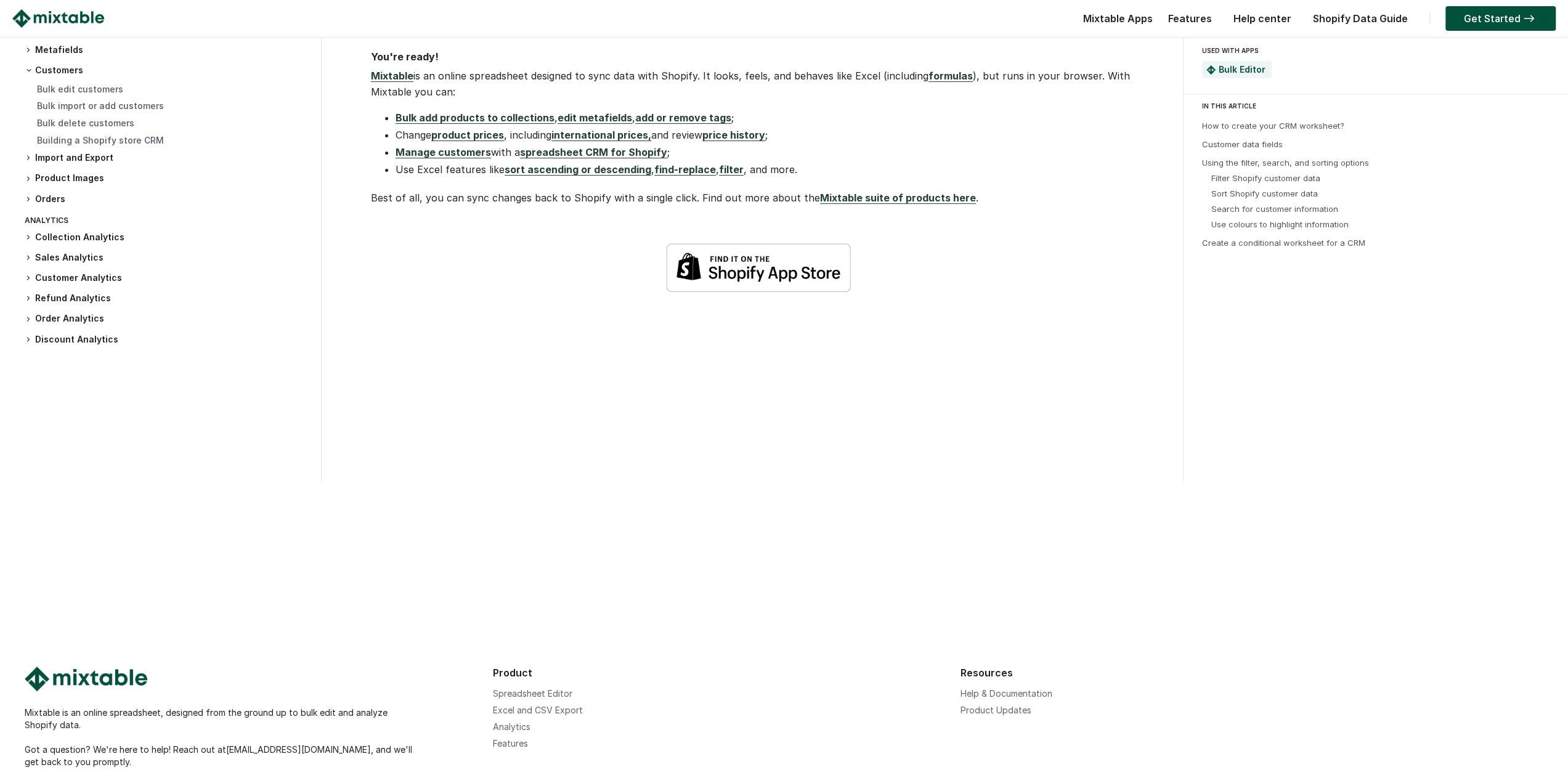
drag, startPoint x: 314, startPoint y: 298, endPoint x: 315, endPoint y: 430, distance: 132.0
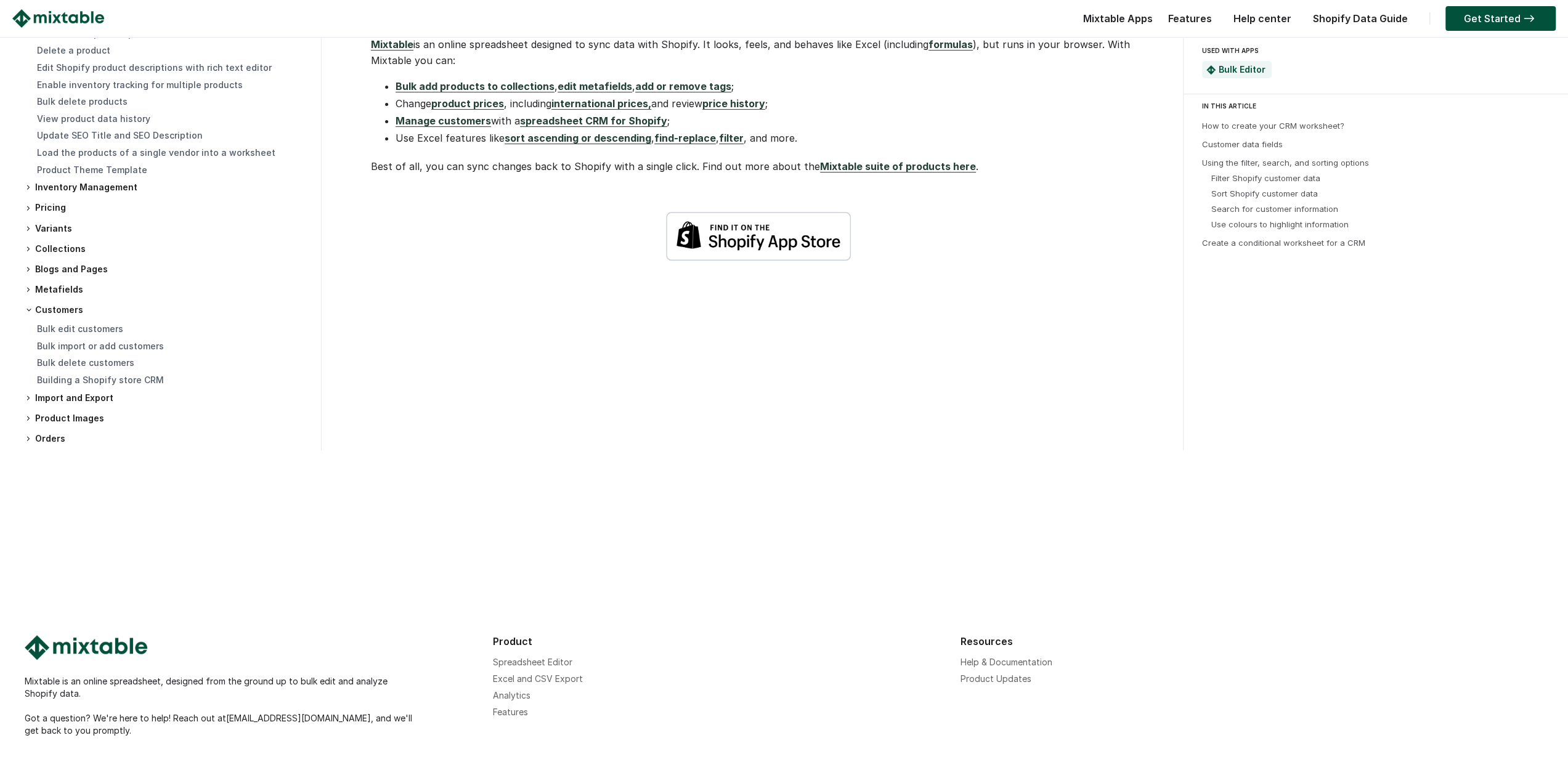
click at [111, 194] on h3 "Inventory Management" at bounding box center [166, 188] width 284 height 13
click at [70, 364] on h3 "Metafields" at bounding box center [166, 357] width 284 height 13
click at [93, 381] on link "Bulk edit metafields" at bounding box center [81, 376] width 88 height 10
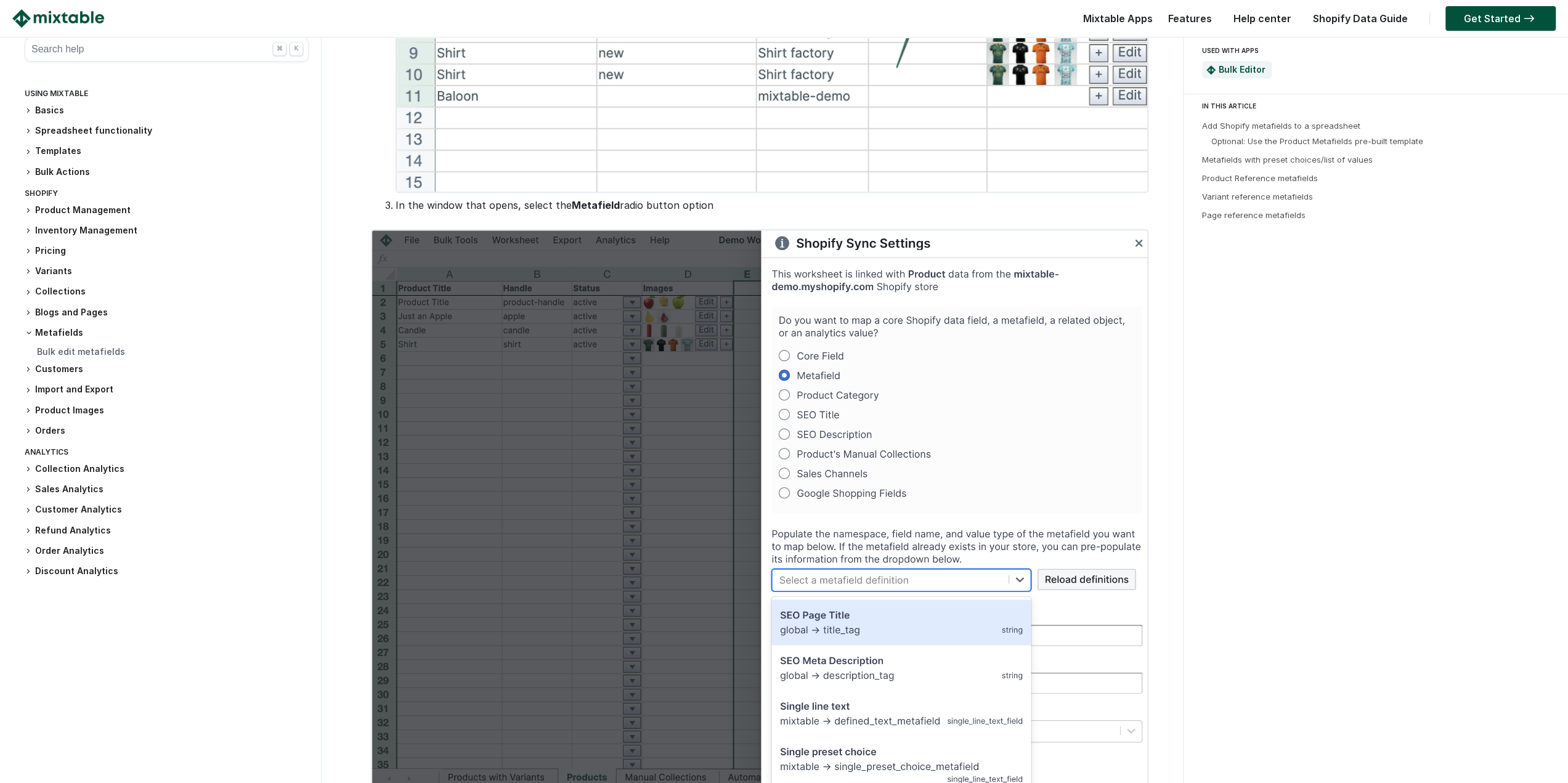
drag, startPoint x: 314, startPoint y: 442, endPoint x: 315, endPoint y: 587, distance: 145.0
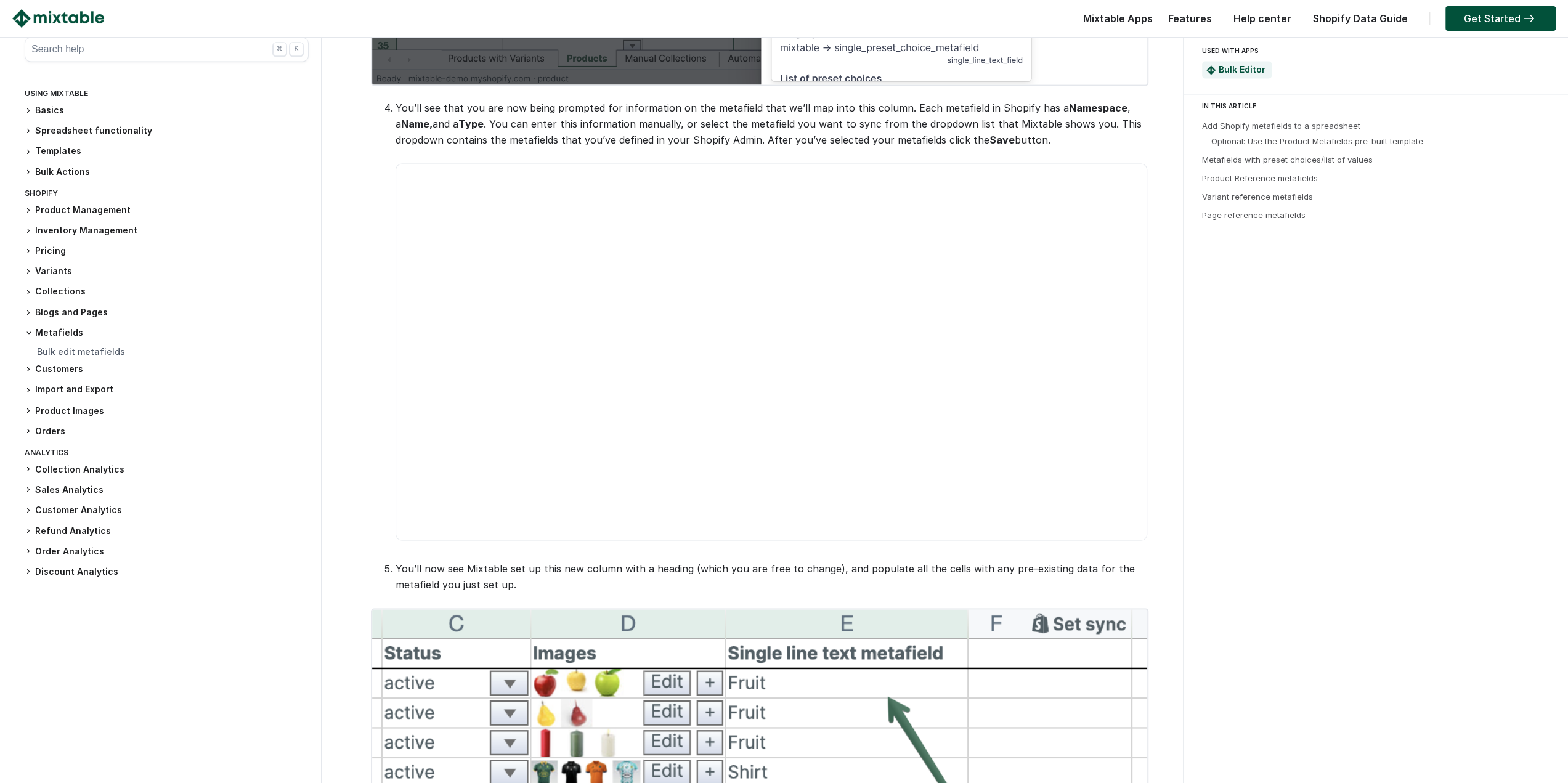
drag, startPoint x: 310, startPoint y: 408, endPoint x: 308, endPoint y: 568, distance: 160.0
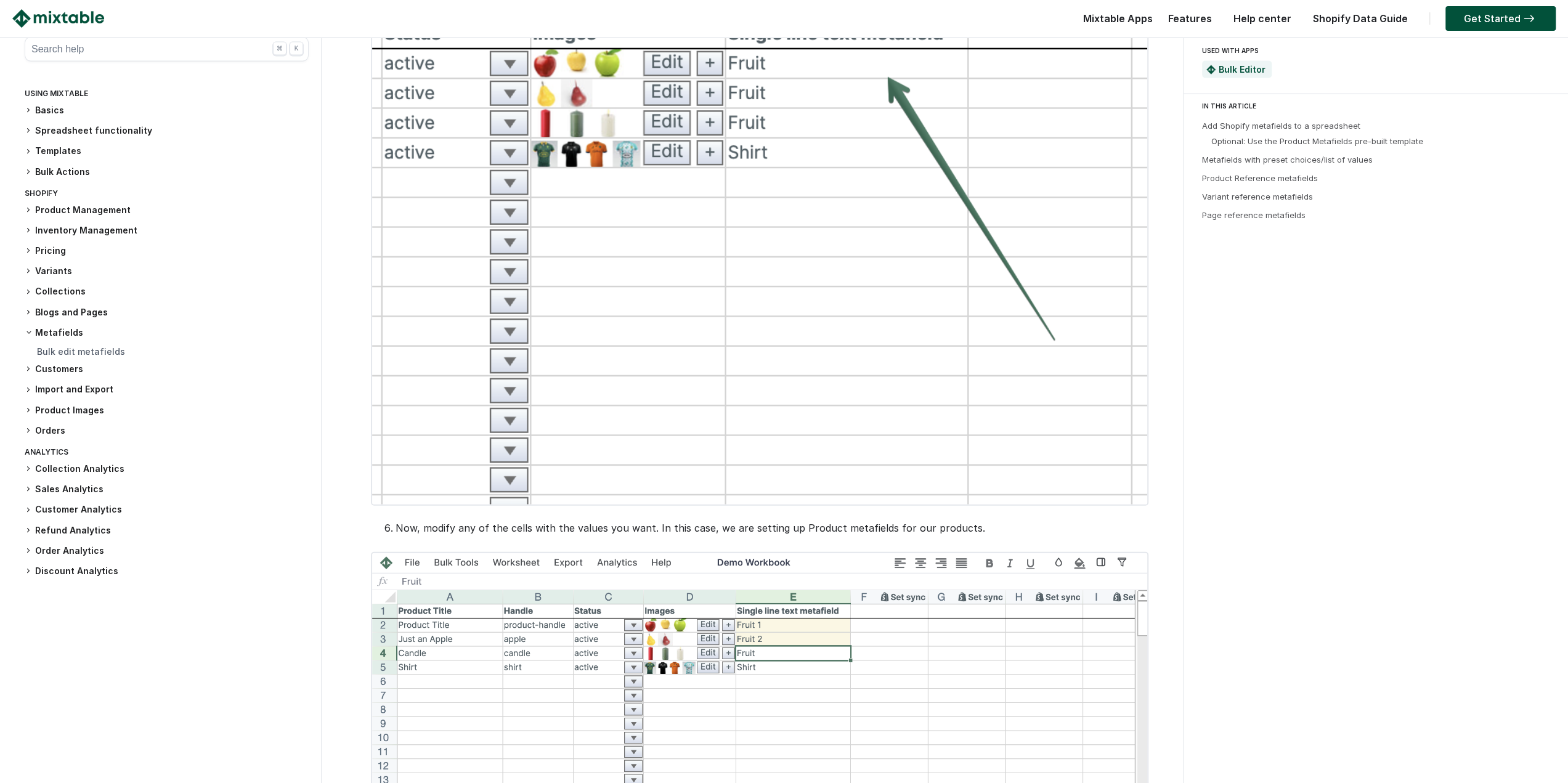
drag, startPoint x: 313, startPoint y: 348, endPoint x: 305, endPoint y: 550, distance: 202.2
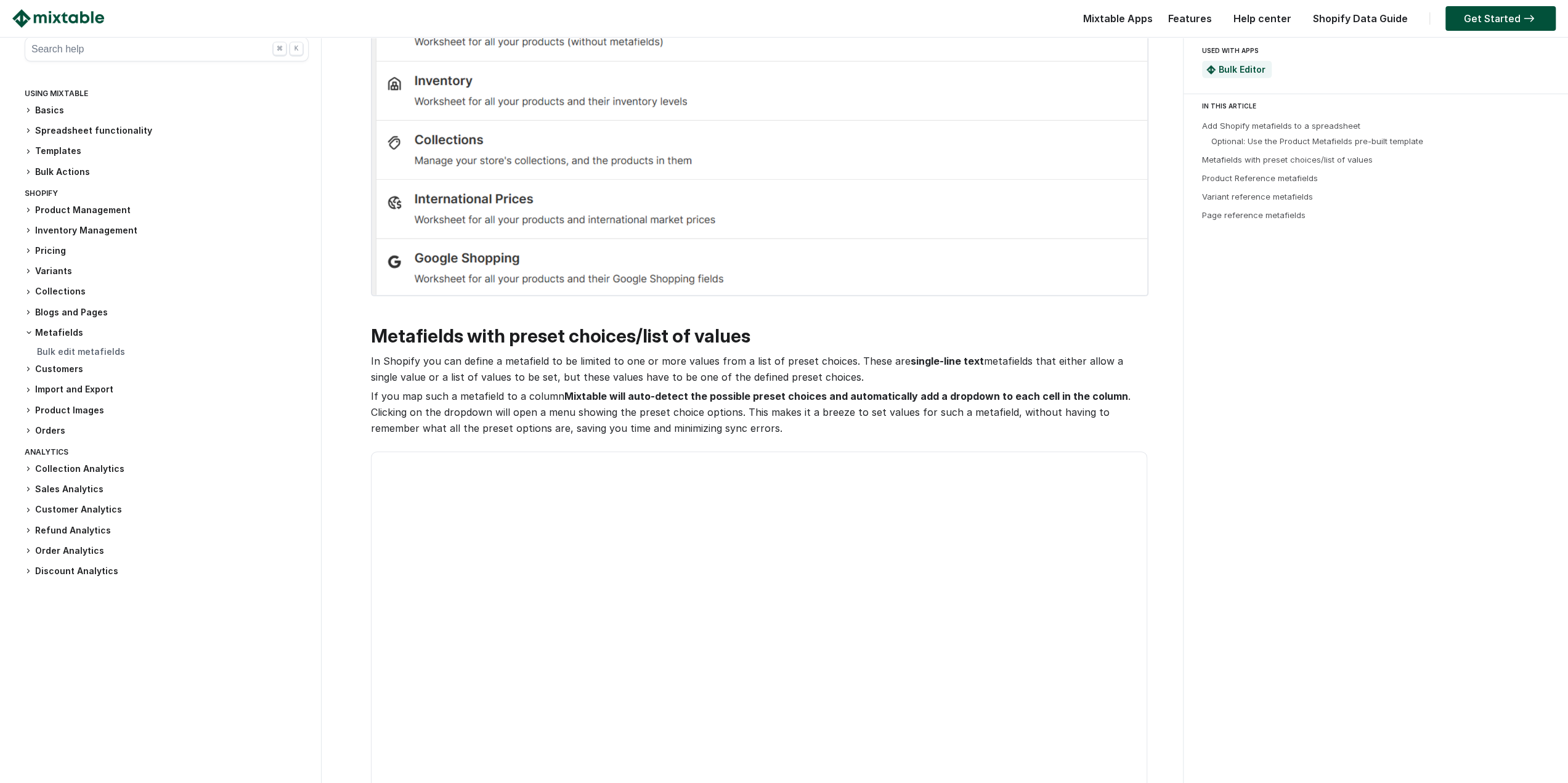
drag, startPoint x: 310, startPoint y: 449, endPoint x: 310, endPoint y: 574, distance: 125.0
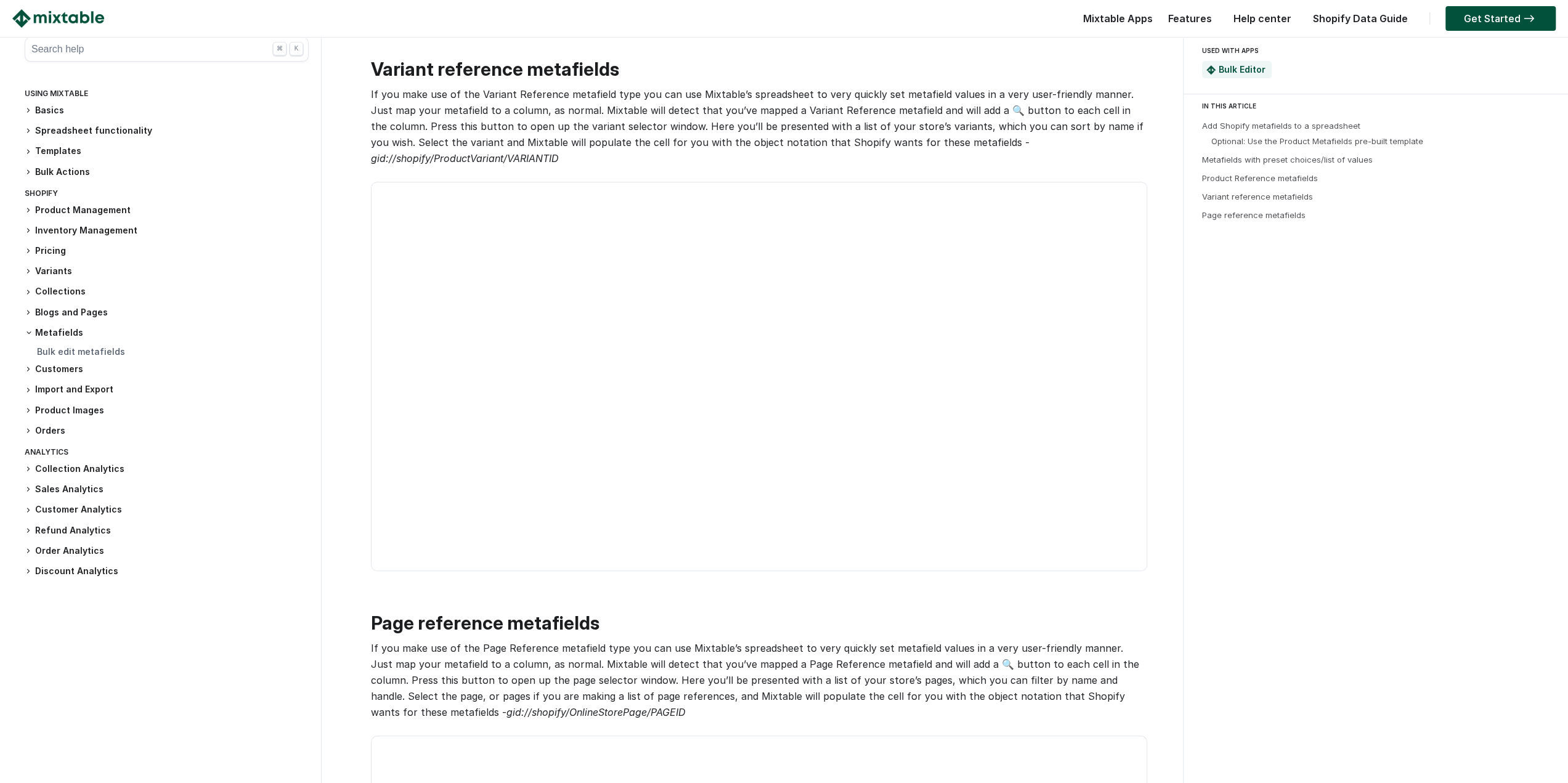
drag, startPoint x: 318, startPoint y: 454, endPoint x: 303, endPoint y: 374, distance: 81.4
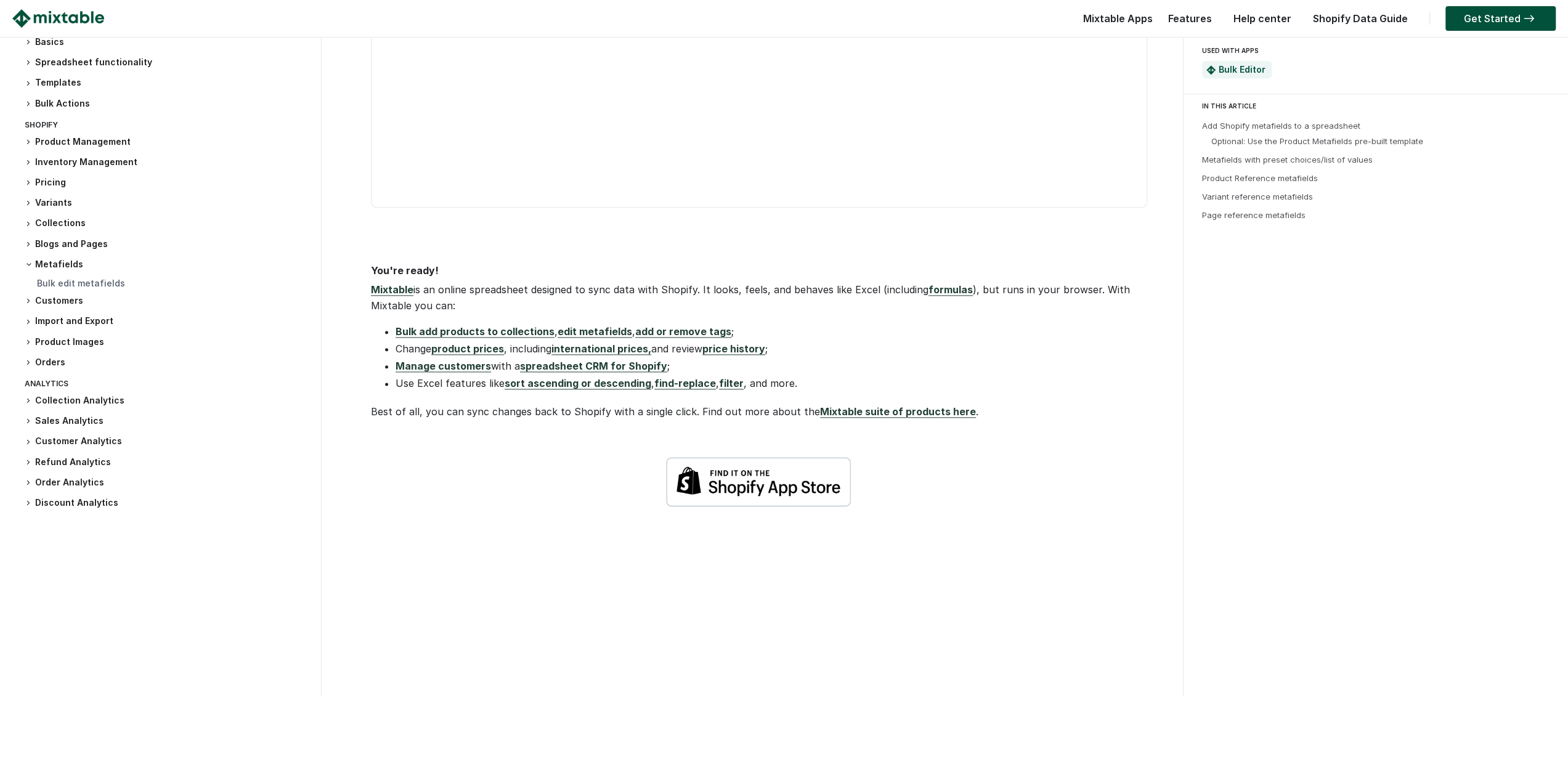
drag, startPoint x: 306, startPoint y: 341, endPoint x: 303, endPoint y: 493, distance: 152.0
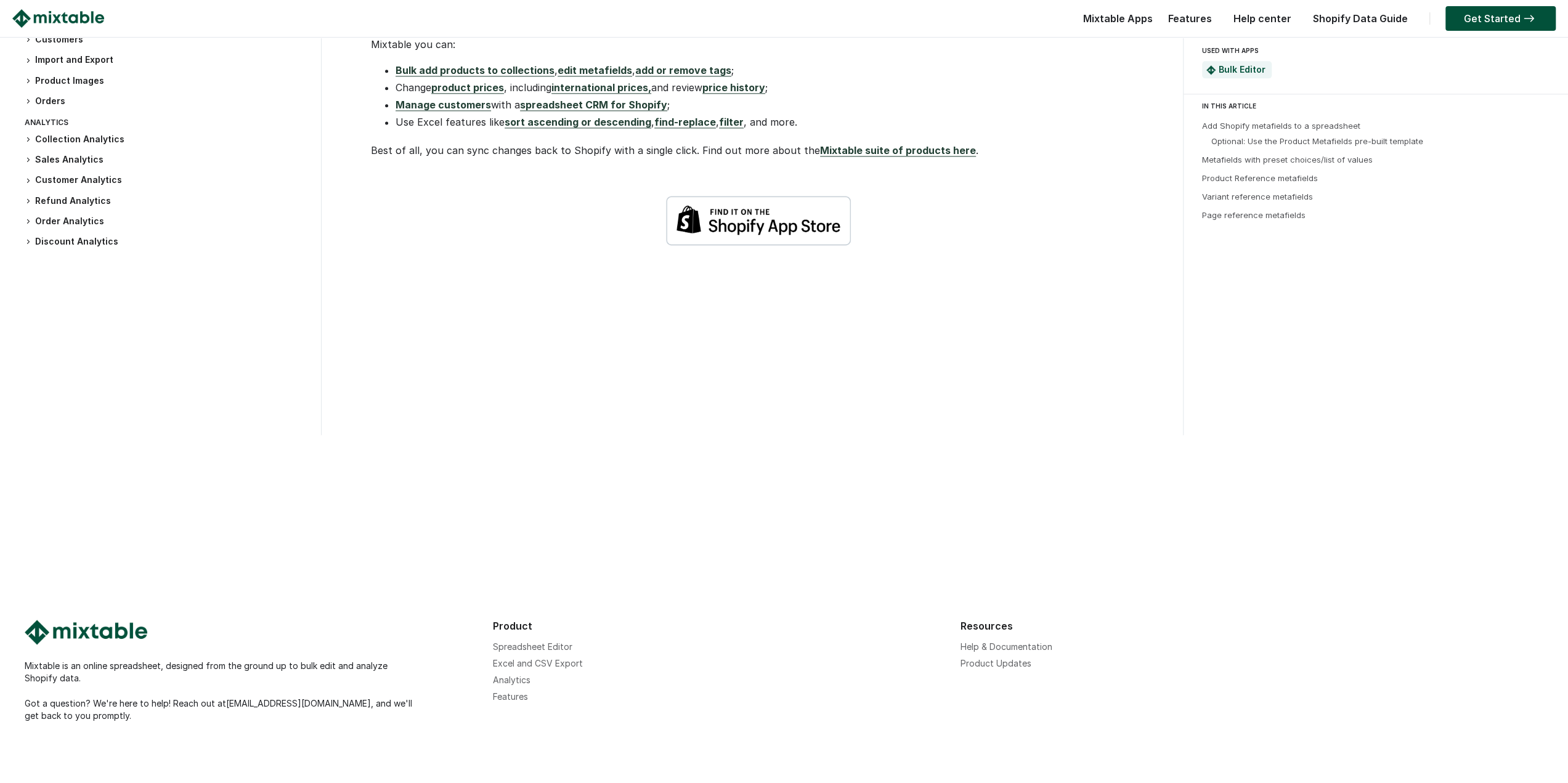
drag, startPoint x: 300, startPoint y: 358, endPoint x: 300, endPoint y: 520, distance: 162.0
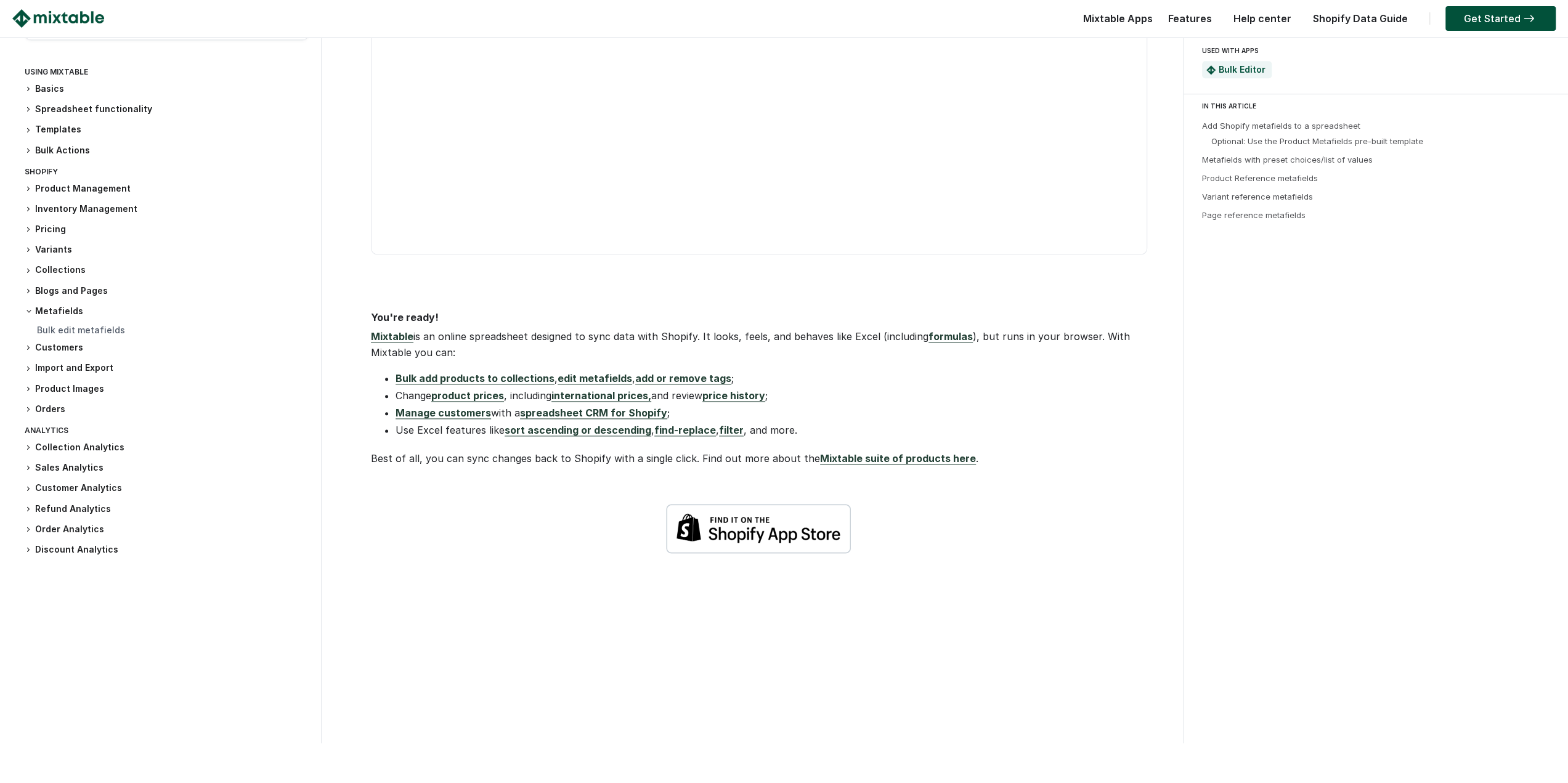
scroll to position [5049, 0]
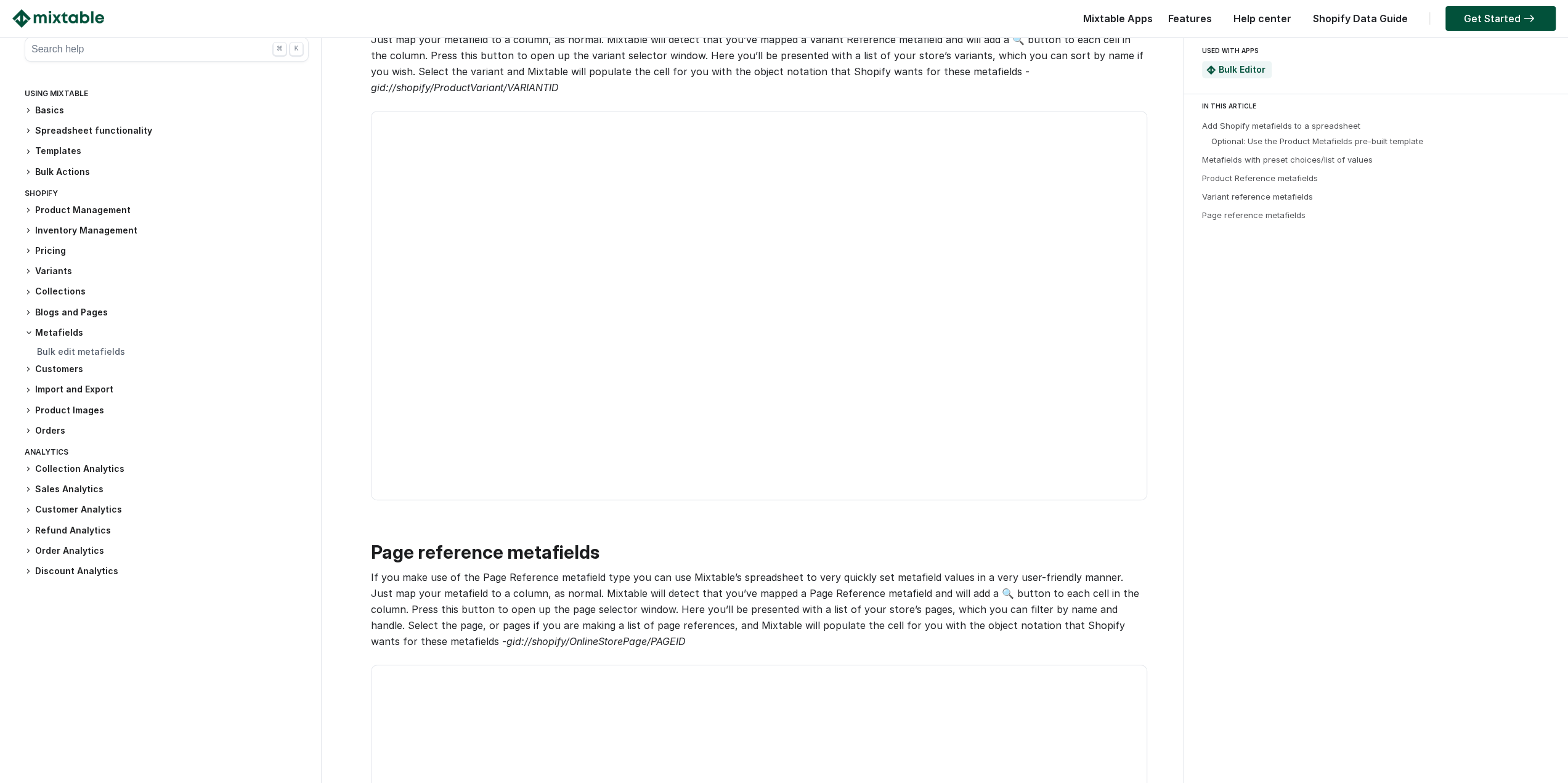
drag, startPoint x: 300, startPoint y: 499, endPoint x: 335, endPoint y: 241, distance: 260.4
